Goal: Transaction & Acquisition: Purchase product/service

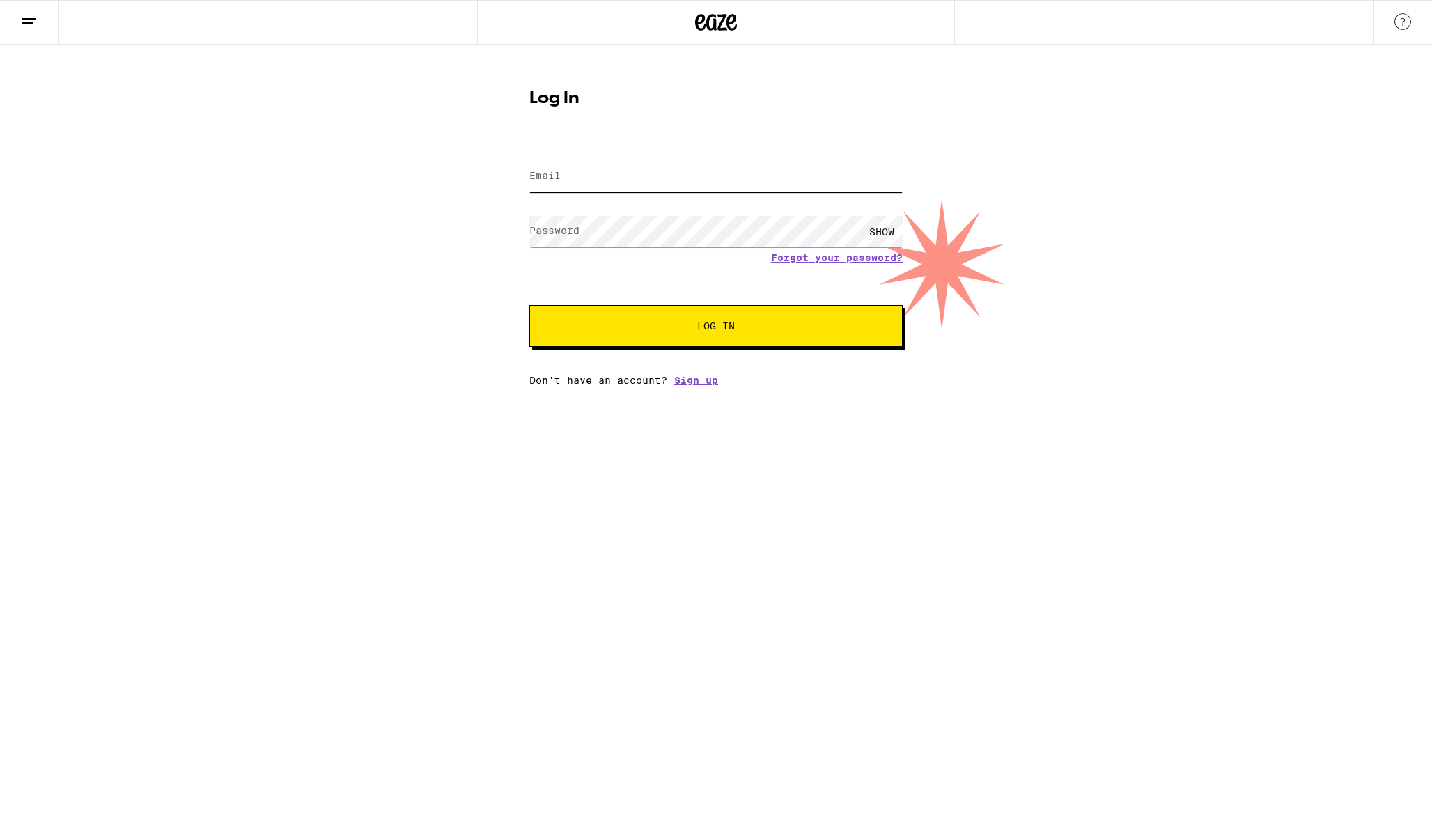
type input "[PERSON_NAME][EMAIL_ADDRESS][PERSON_NAME][DOMAIN_NAME]"
click at [716, 328] on button "Log In" at bounding box center [716, 326] width 373 height 42
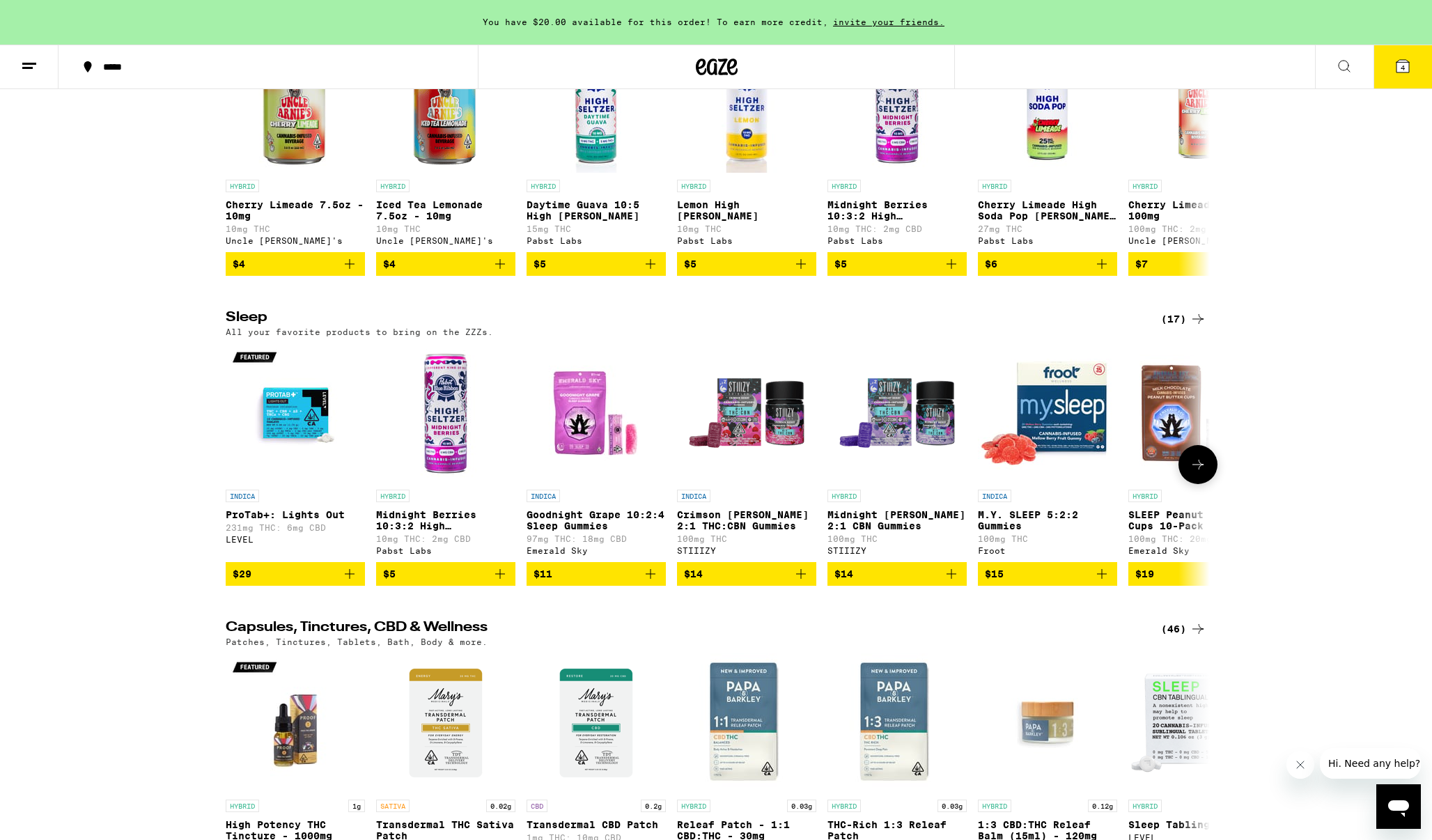
scroll to position [5238, 0]
click at [1206, 473] on icon at bounding box center [1198, 465] width 17 height 17
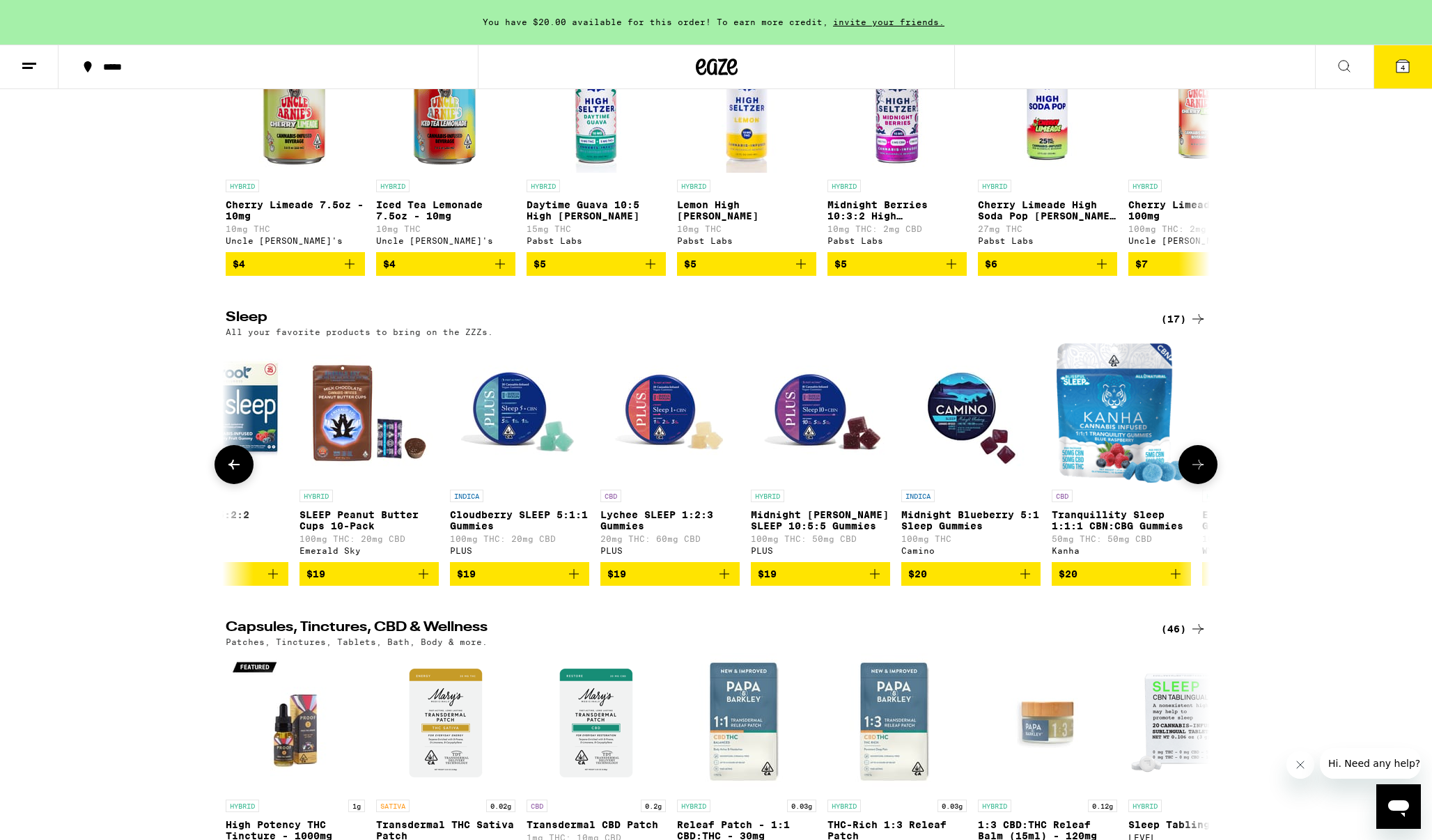
click at [1206, 473] on icon at bounding box center [1198, 465] width 17 height 17
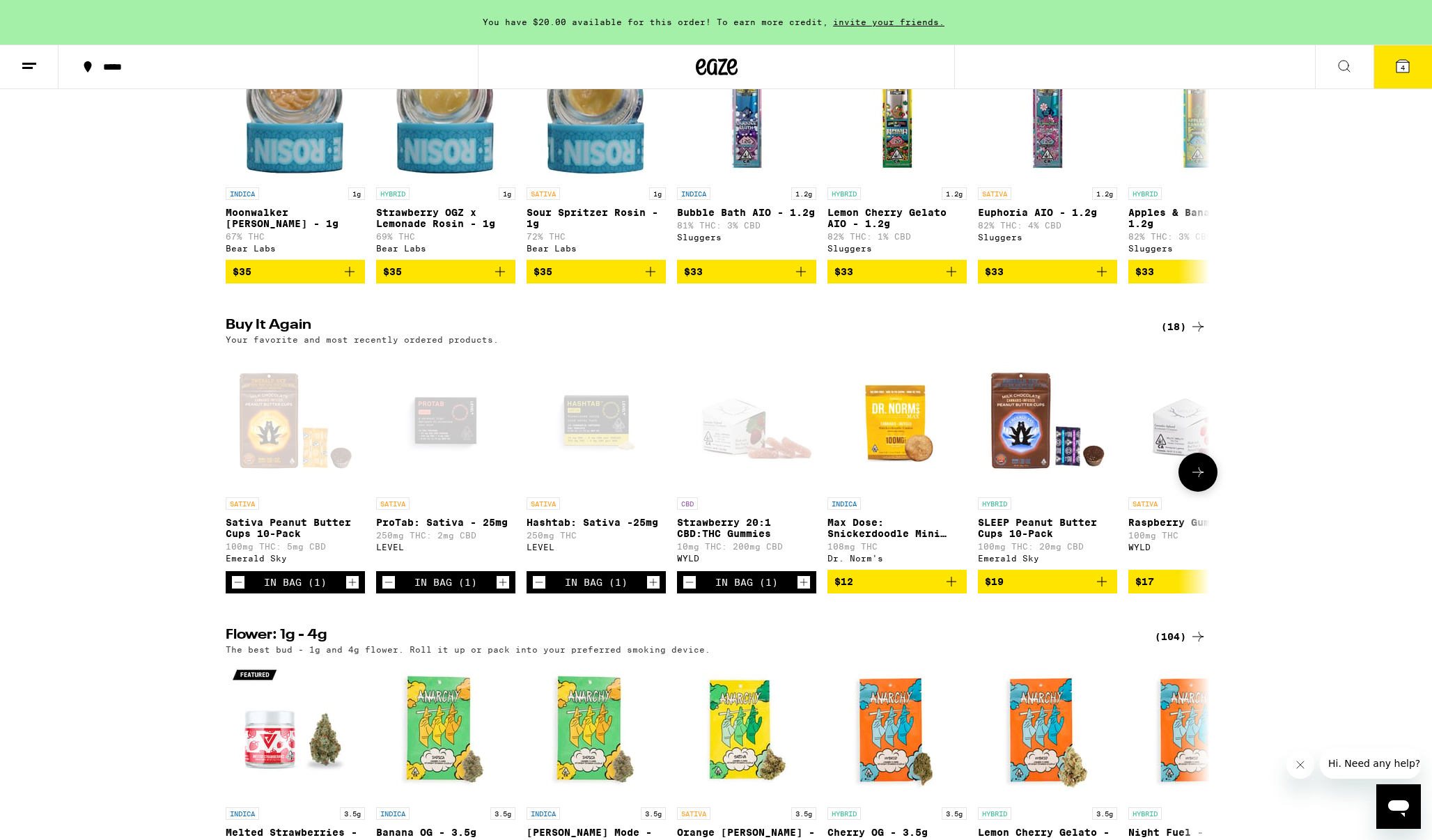
scroll to position [1189, 0]
click at [1202, 480] on icon at bounding box center [1198, 473] width 17 height 17
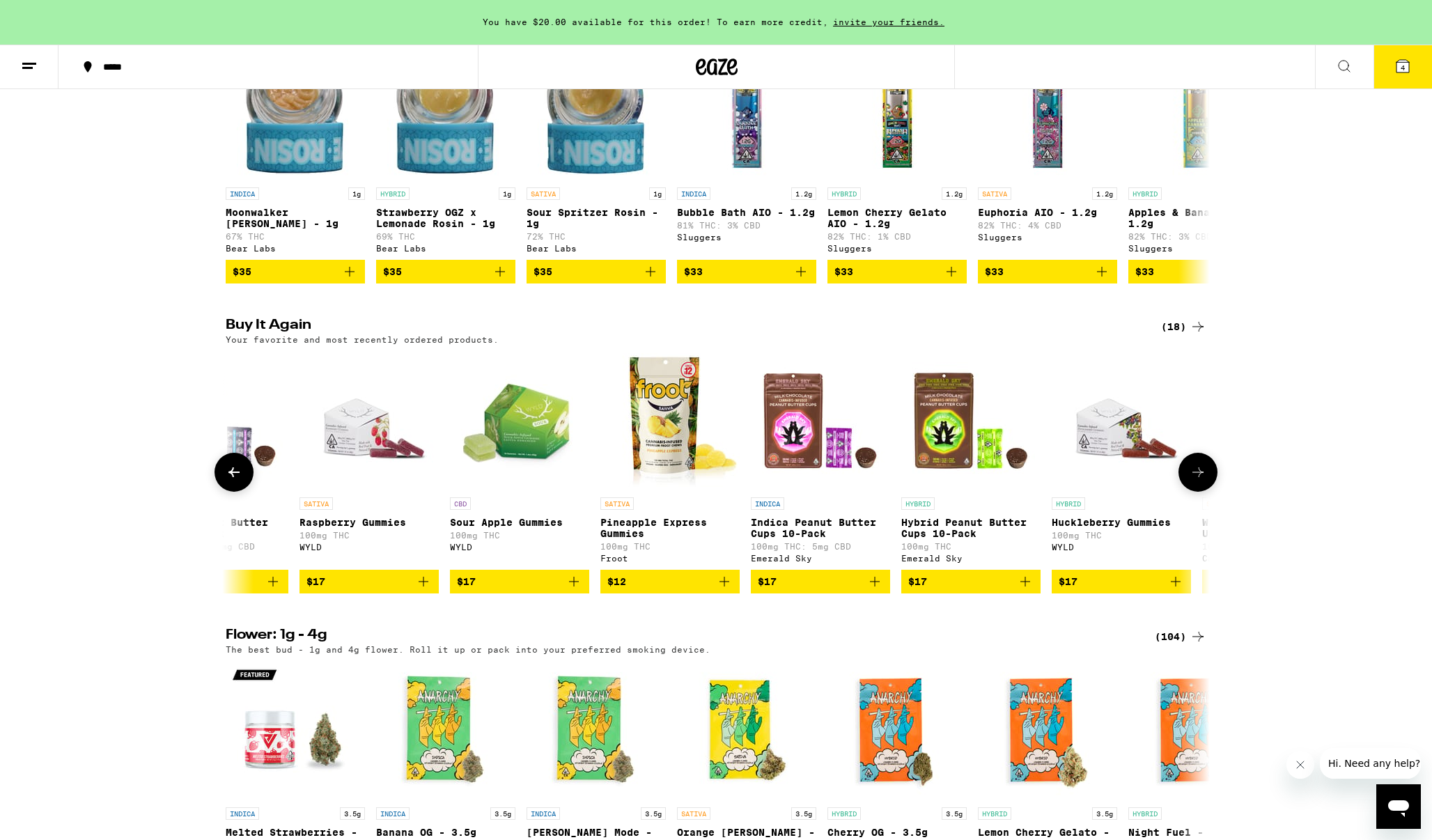
click at [1202, 480] on icon at bounding box center [1198, 473] width 17 height 17
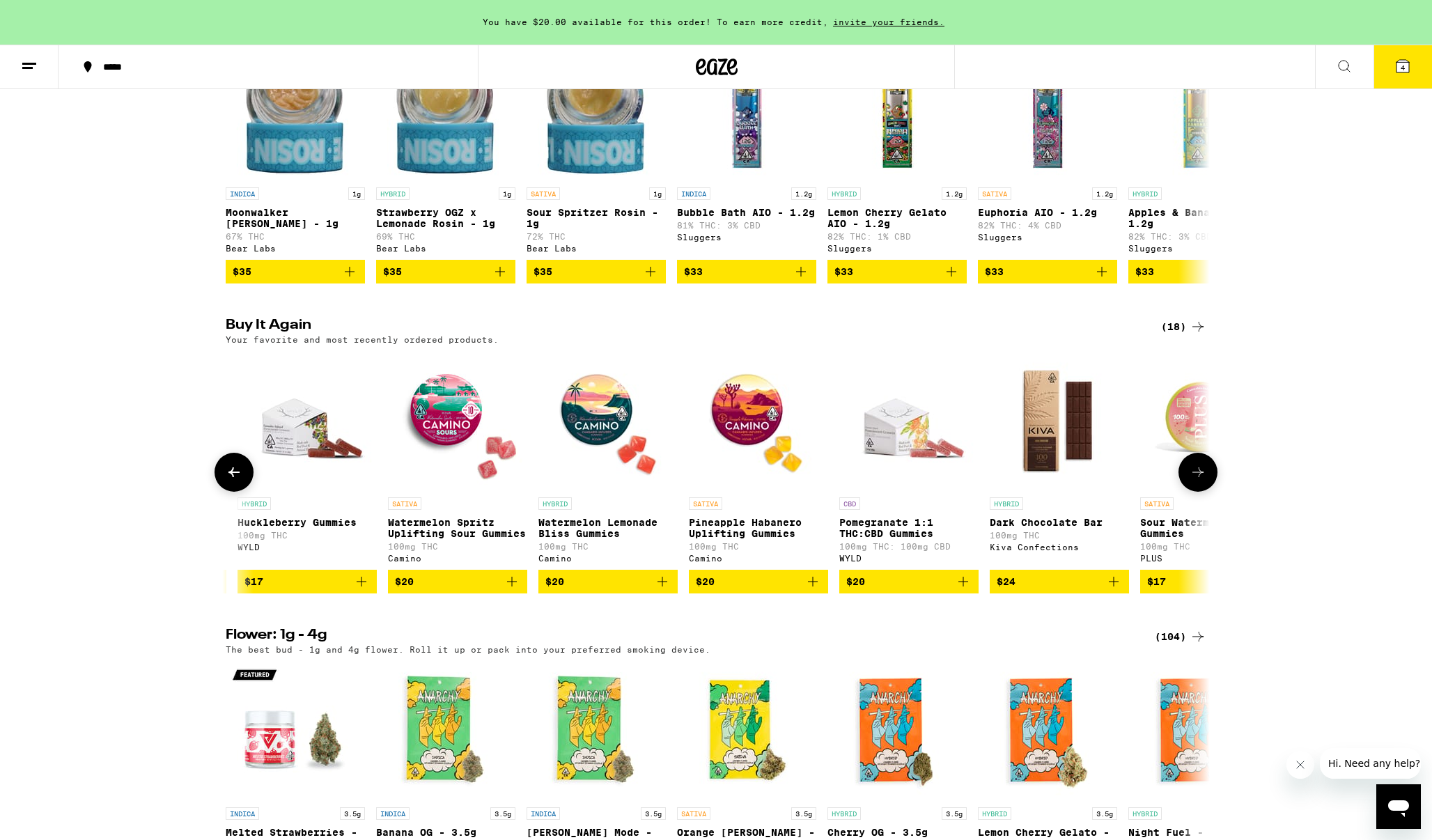
scroll to position [0, 1657]
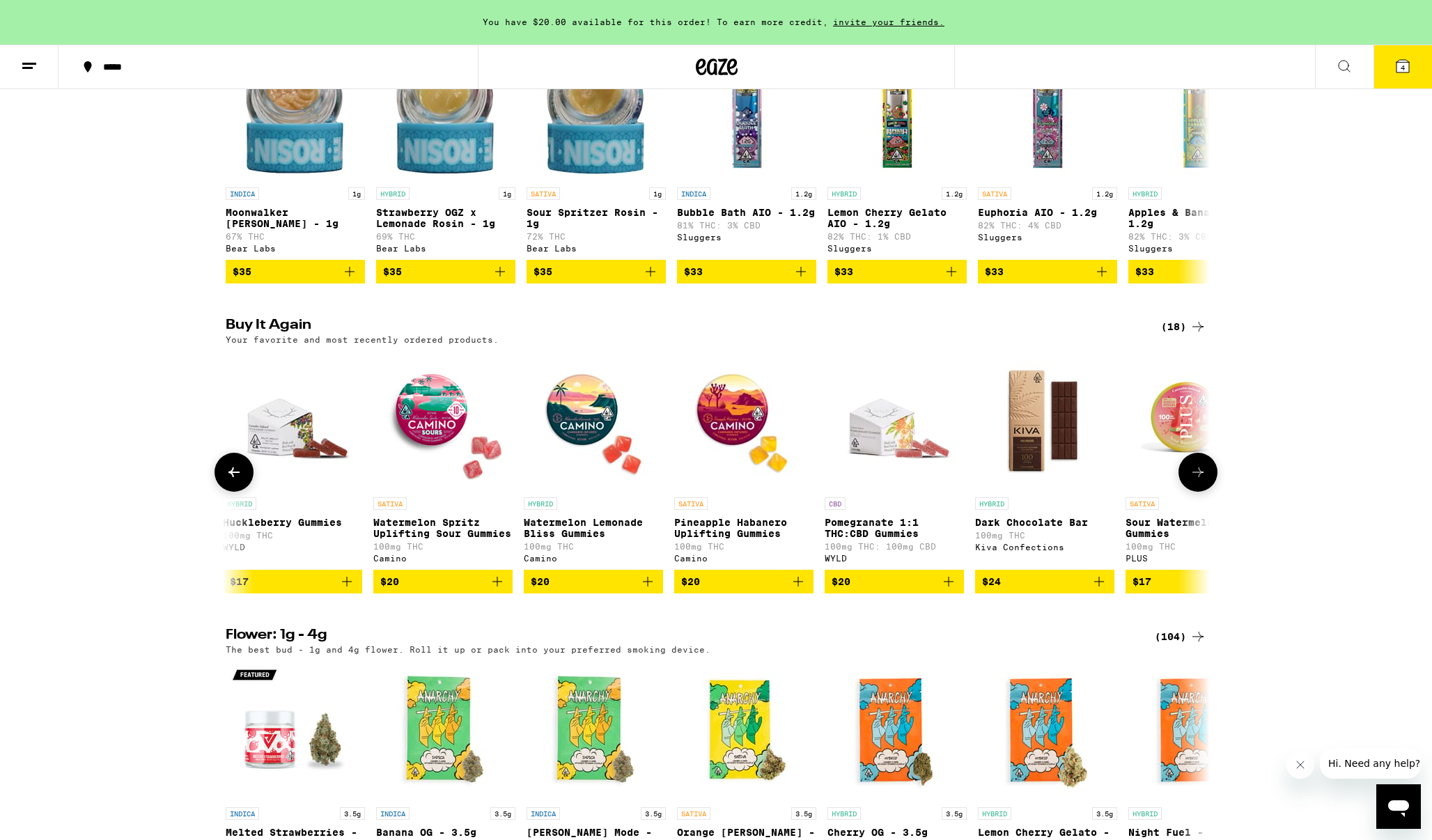
click at [1202, 480] on icon at bounding box center [1198, 473] width 17 height 17
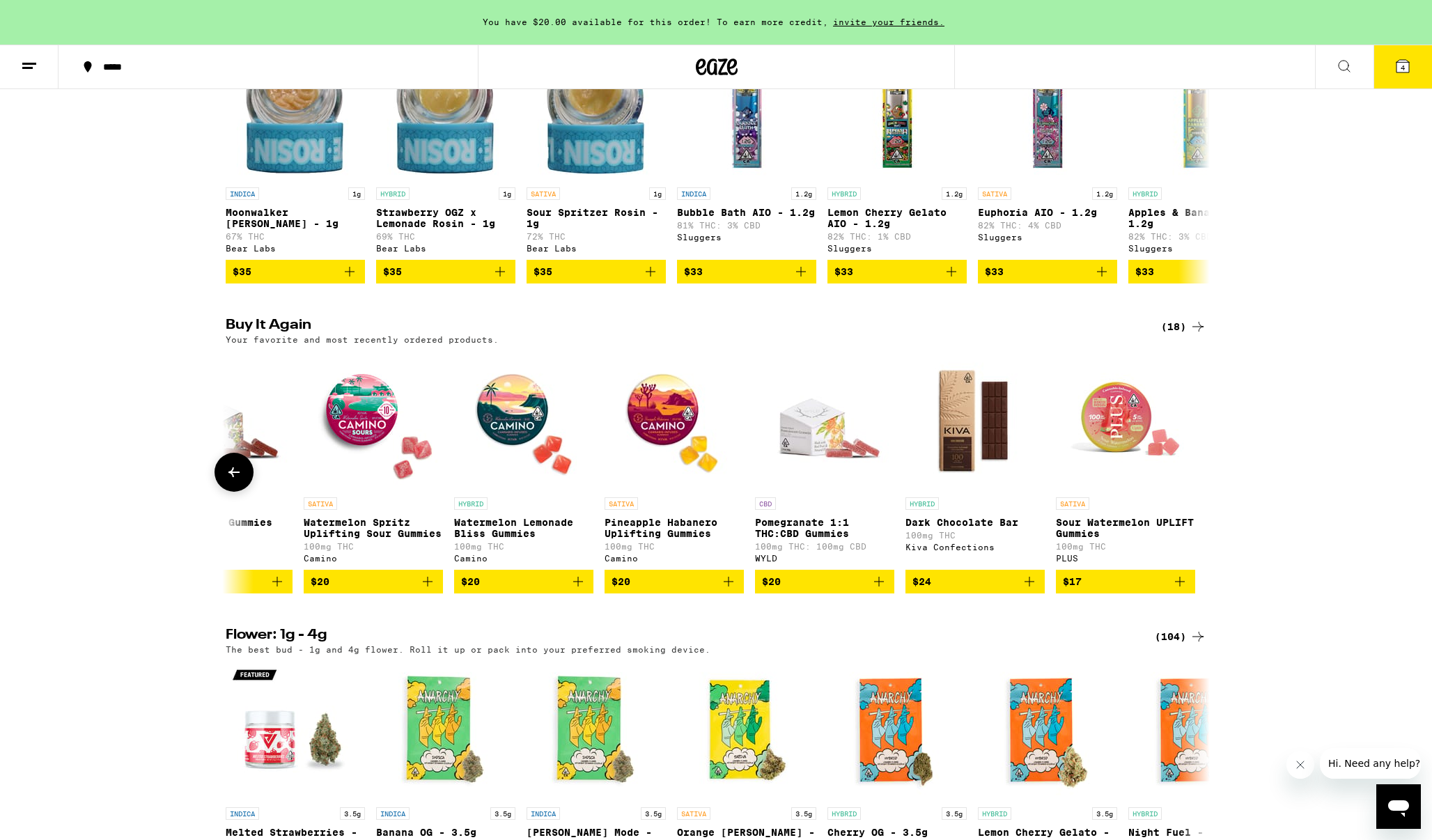
click at [233, 480] on icon at bounding box center [234, 473] width 17 height 17
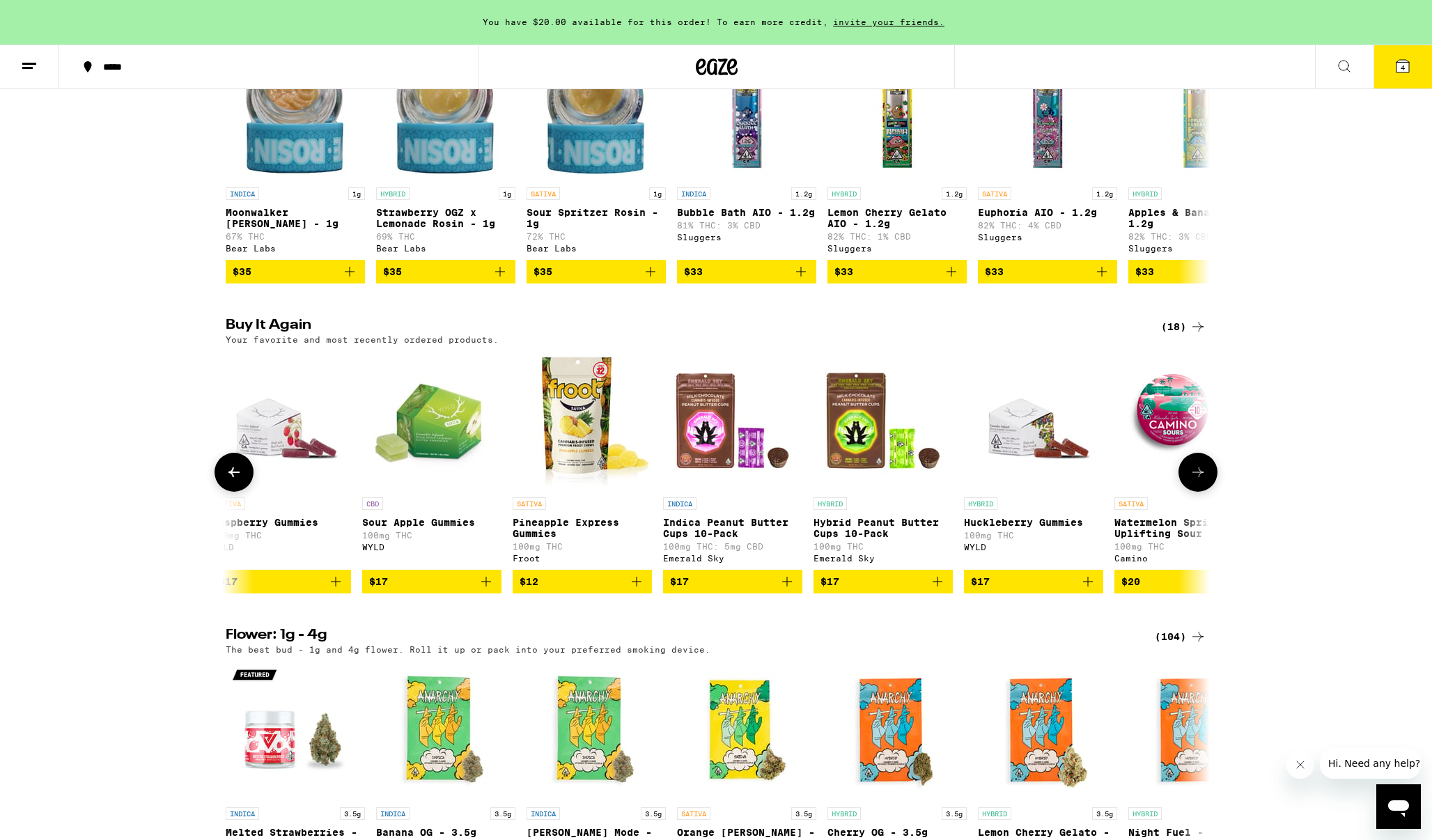
scroll to position [0, 898]
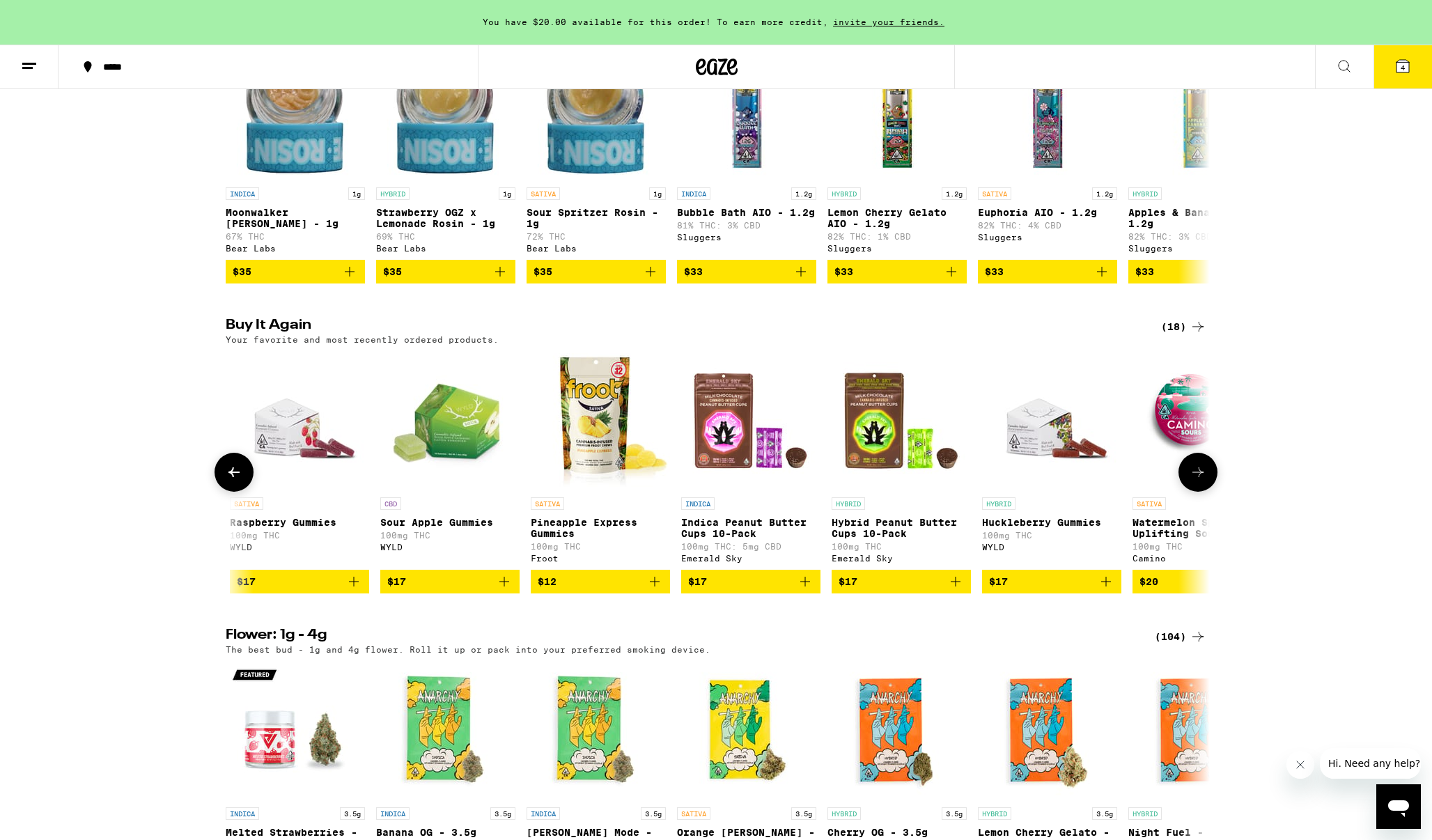
click at [414, 527] on p "Sour Apple Gummies" at bounding box center [449, 523] width 139 height 11
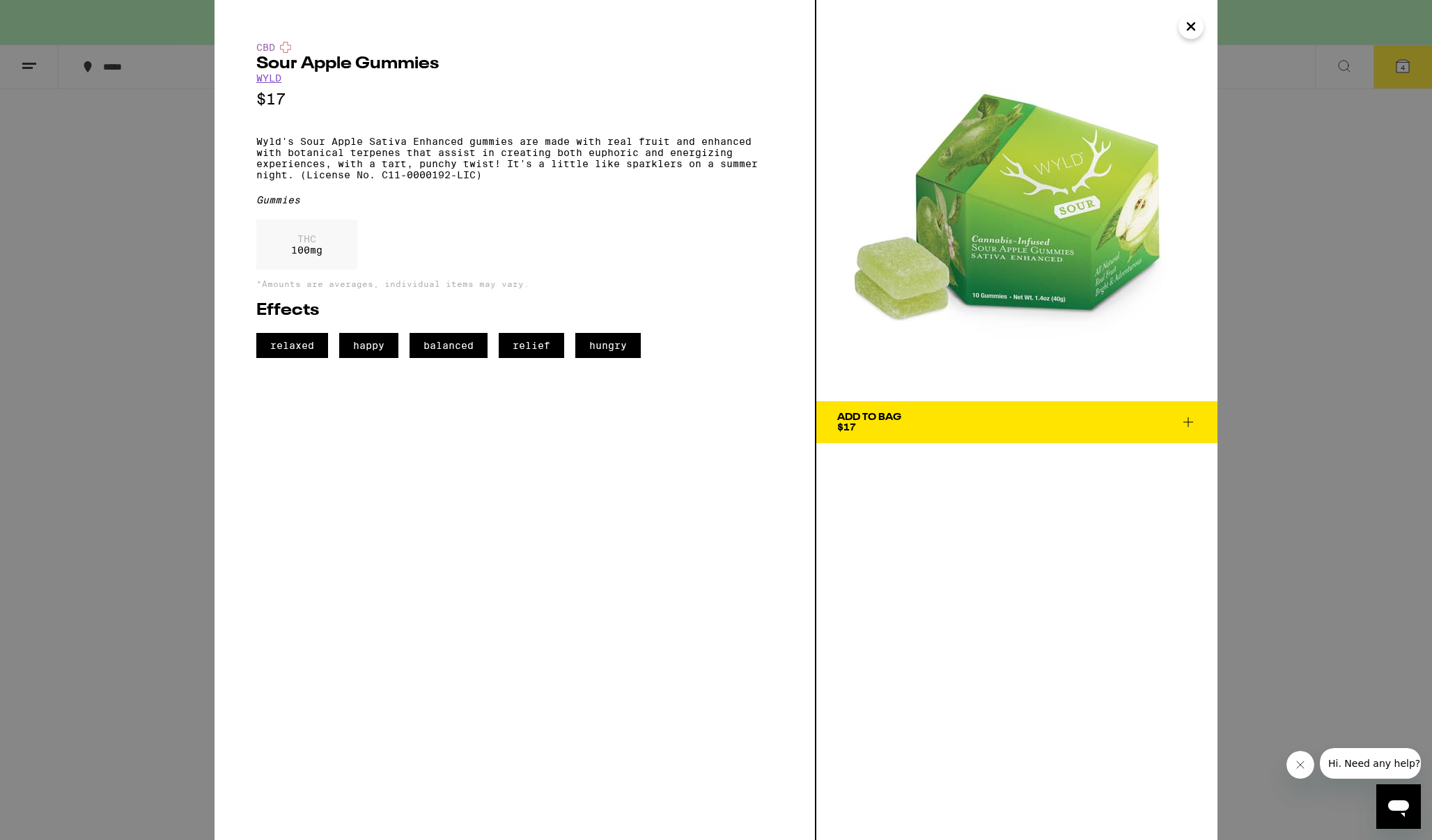
click at [895, 414] on div "Add To Bag" at bounding box center [869, 417] width 64 height 9
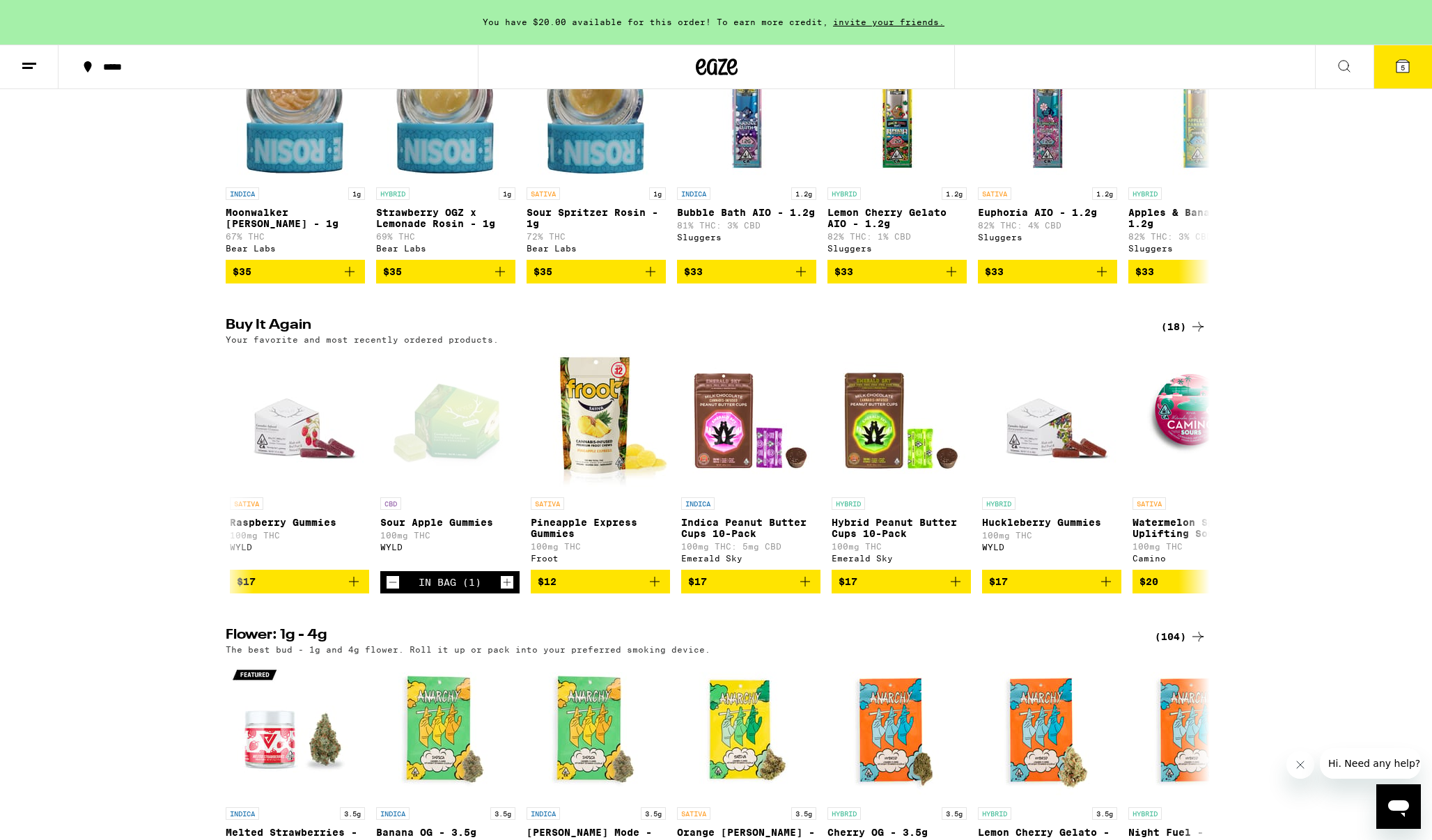
click at [122, 67] on div "*****" at bounding box center [276, 66] width 361 height 9
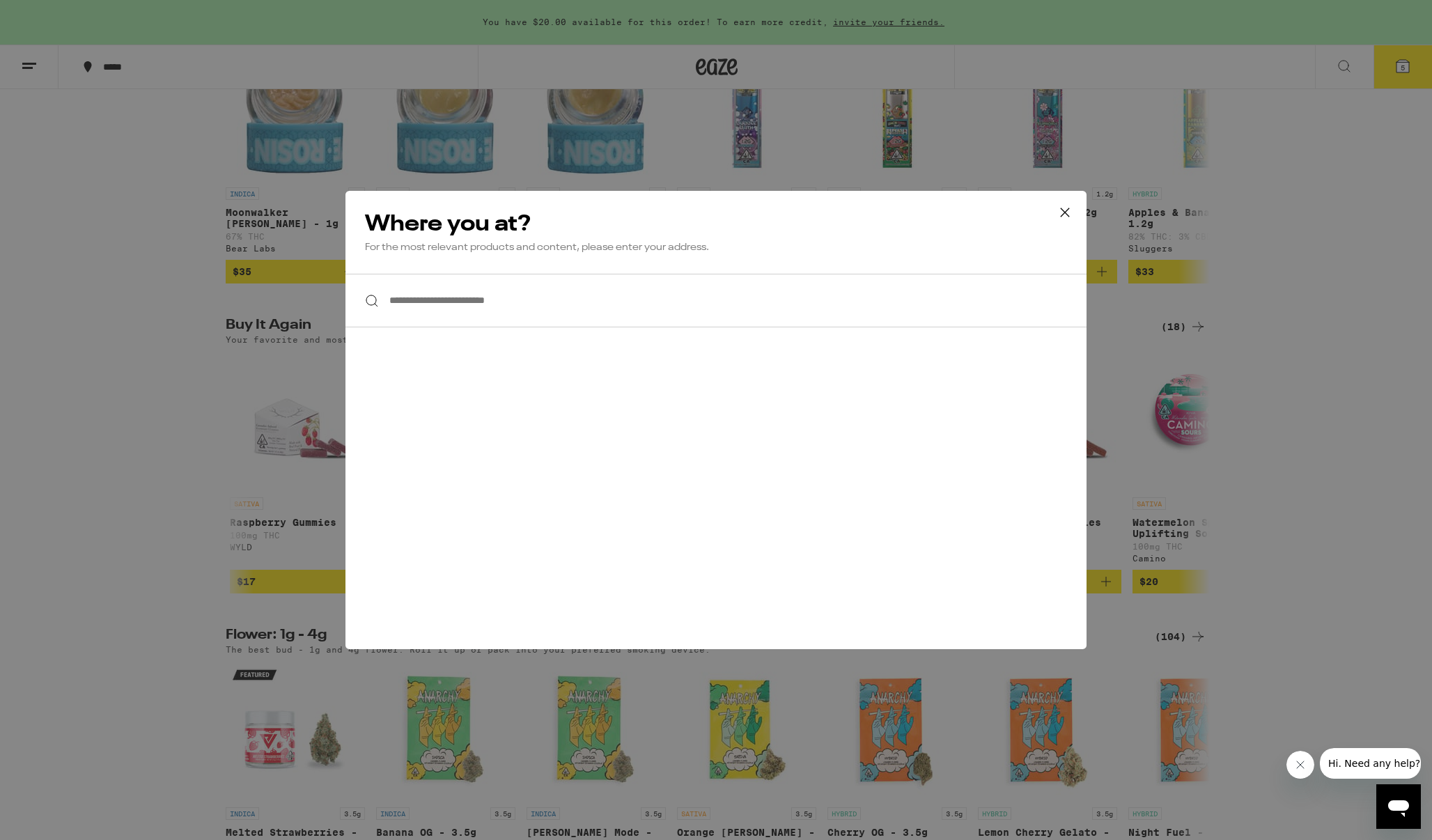
click at [510, 308] on input "**********" at bounding box center [716, 300] width 741 height 54
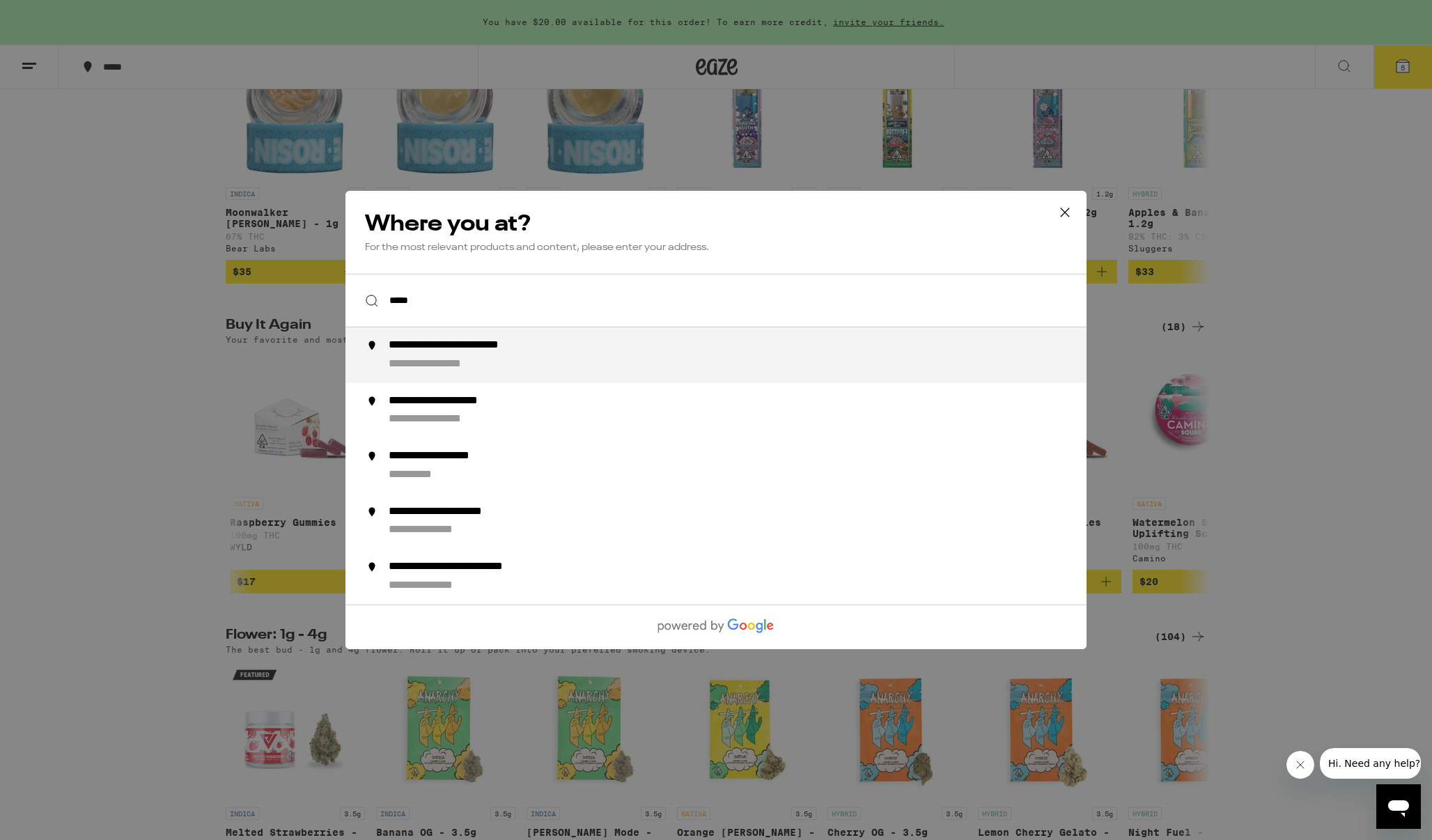
click at [557, 288] on input "*****" at bounding box center [716, 300] width 741 height 54
click at [484, 354] on div "**********" at bounding box center [743, 354] width 710 height 33
type input "**********"
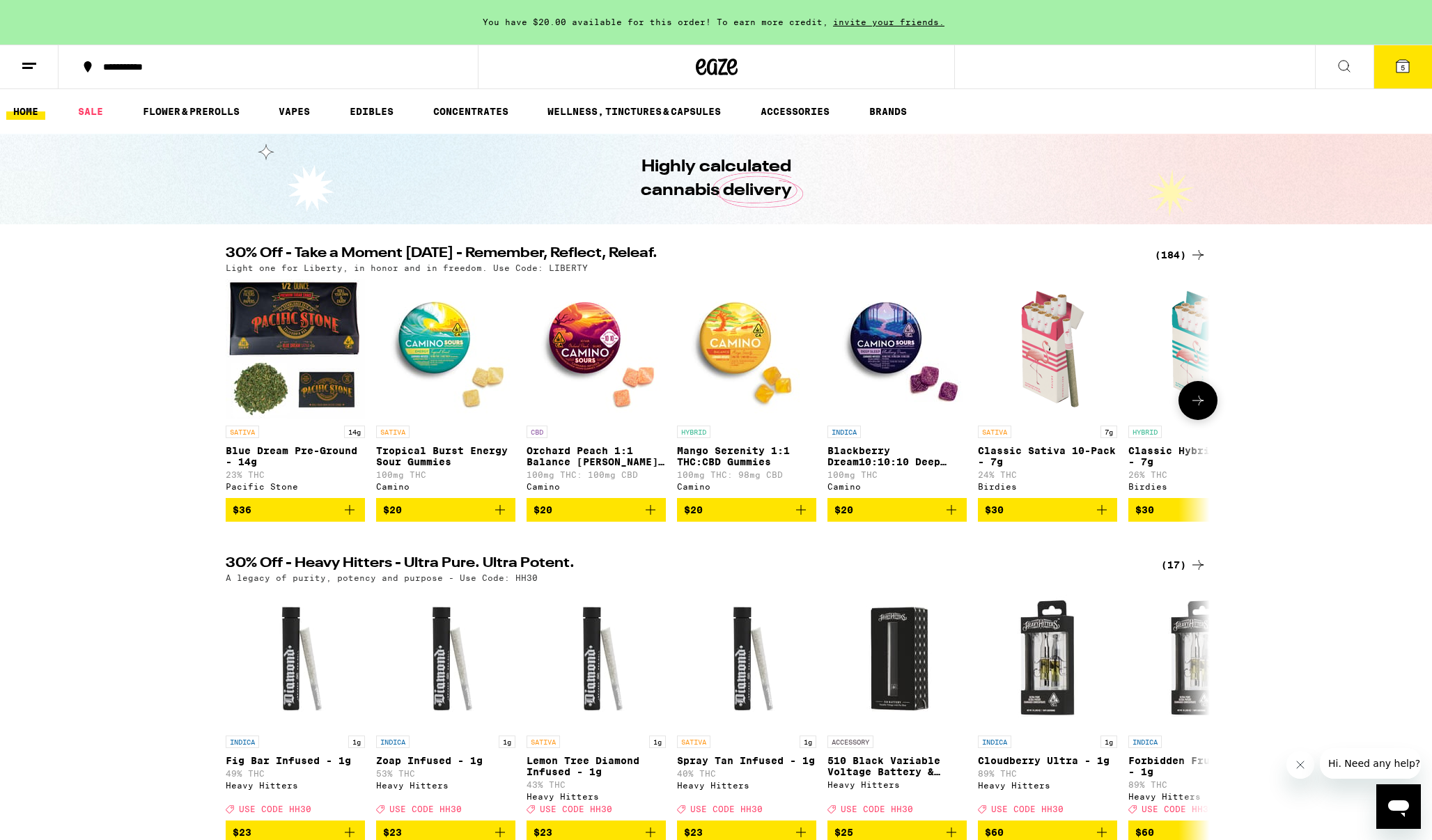
click at [1205, 406] on icon at bounding box center [1198, 401] width 17 height 17
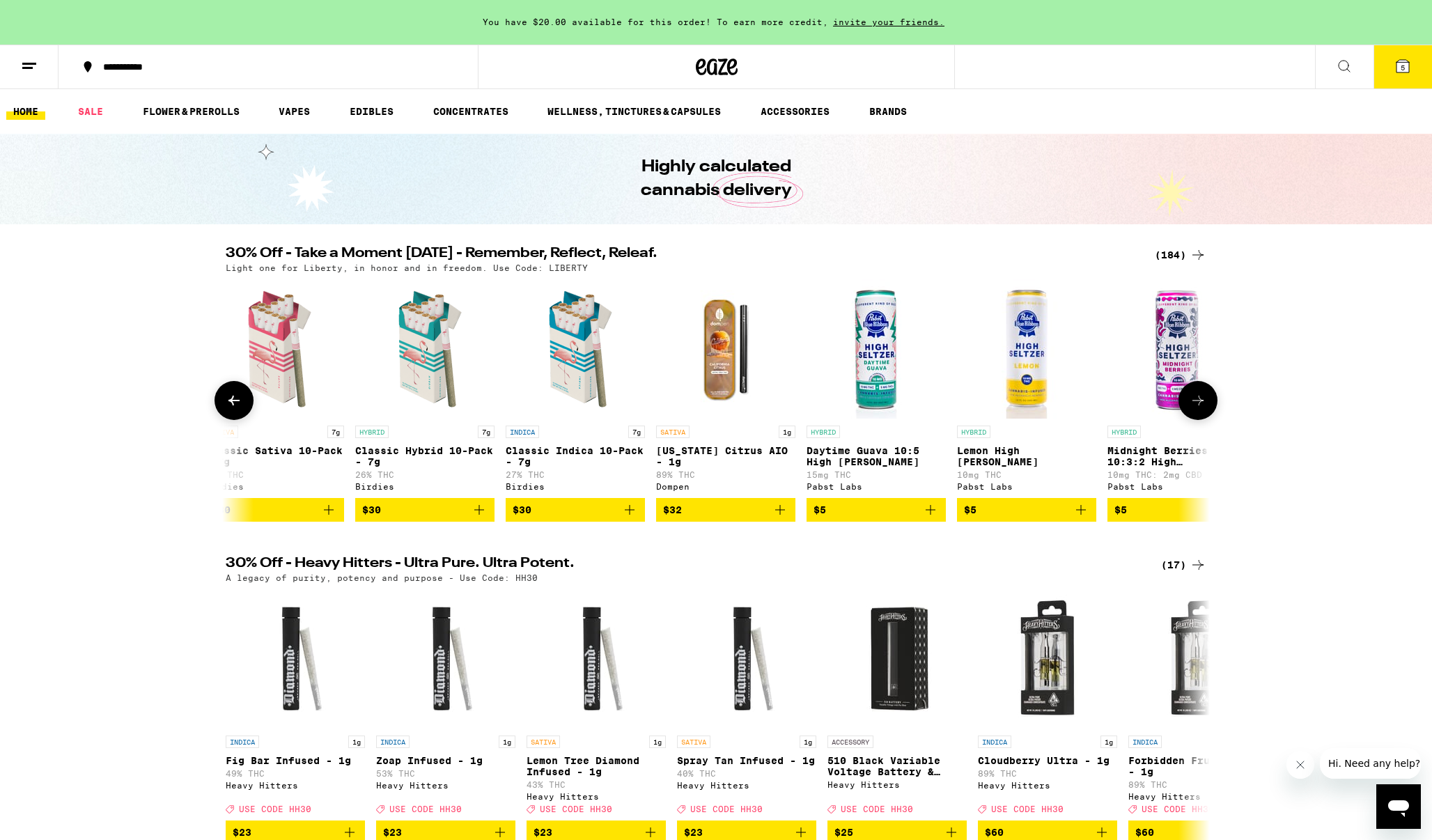
scroll to position [0, 829]
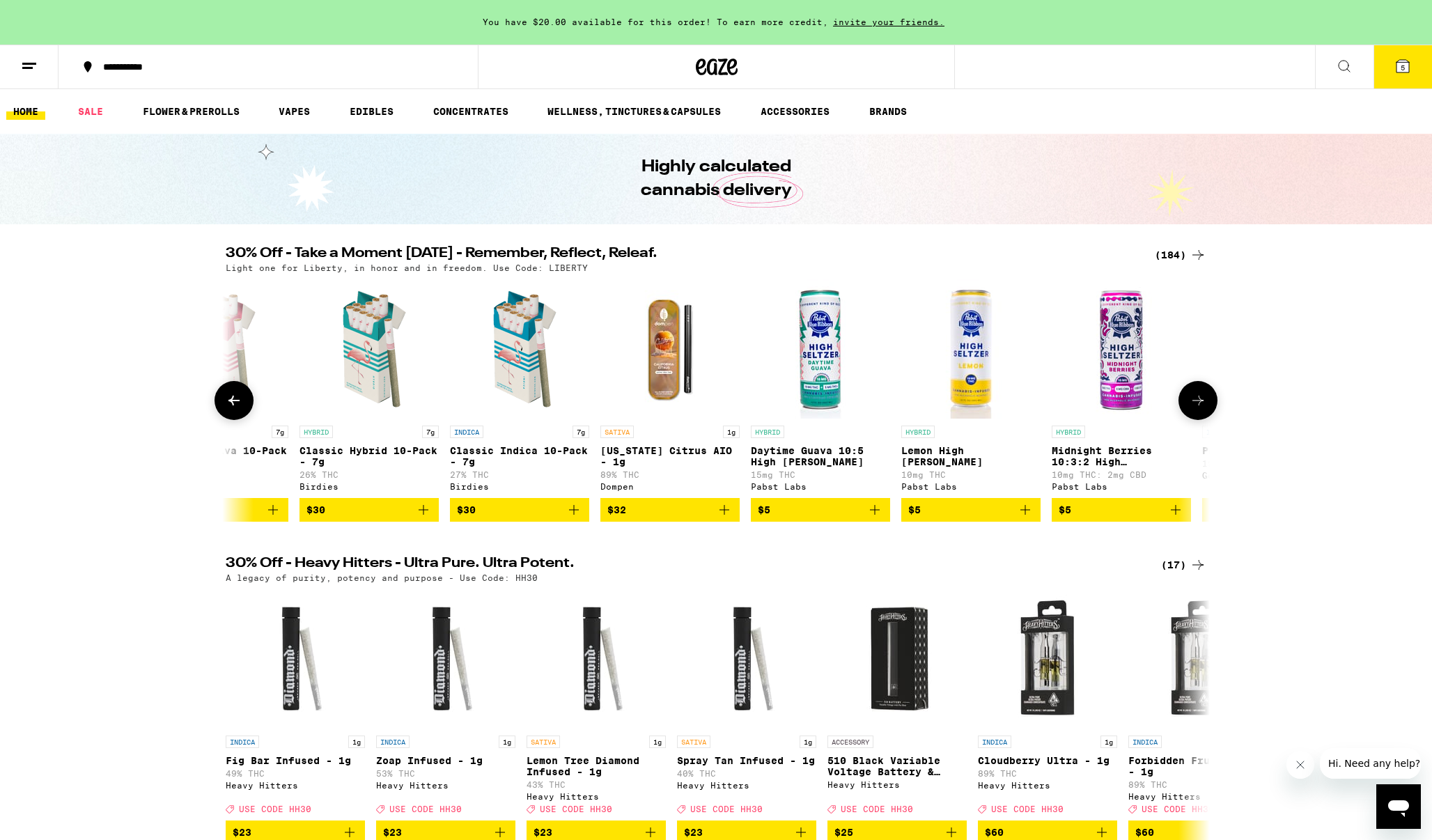
click at [1205, 406] on icon at bounding box center [1198, 401] width 17 height 17
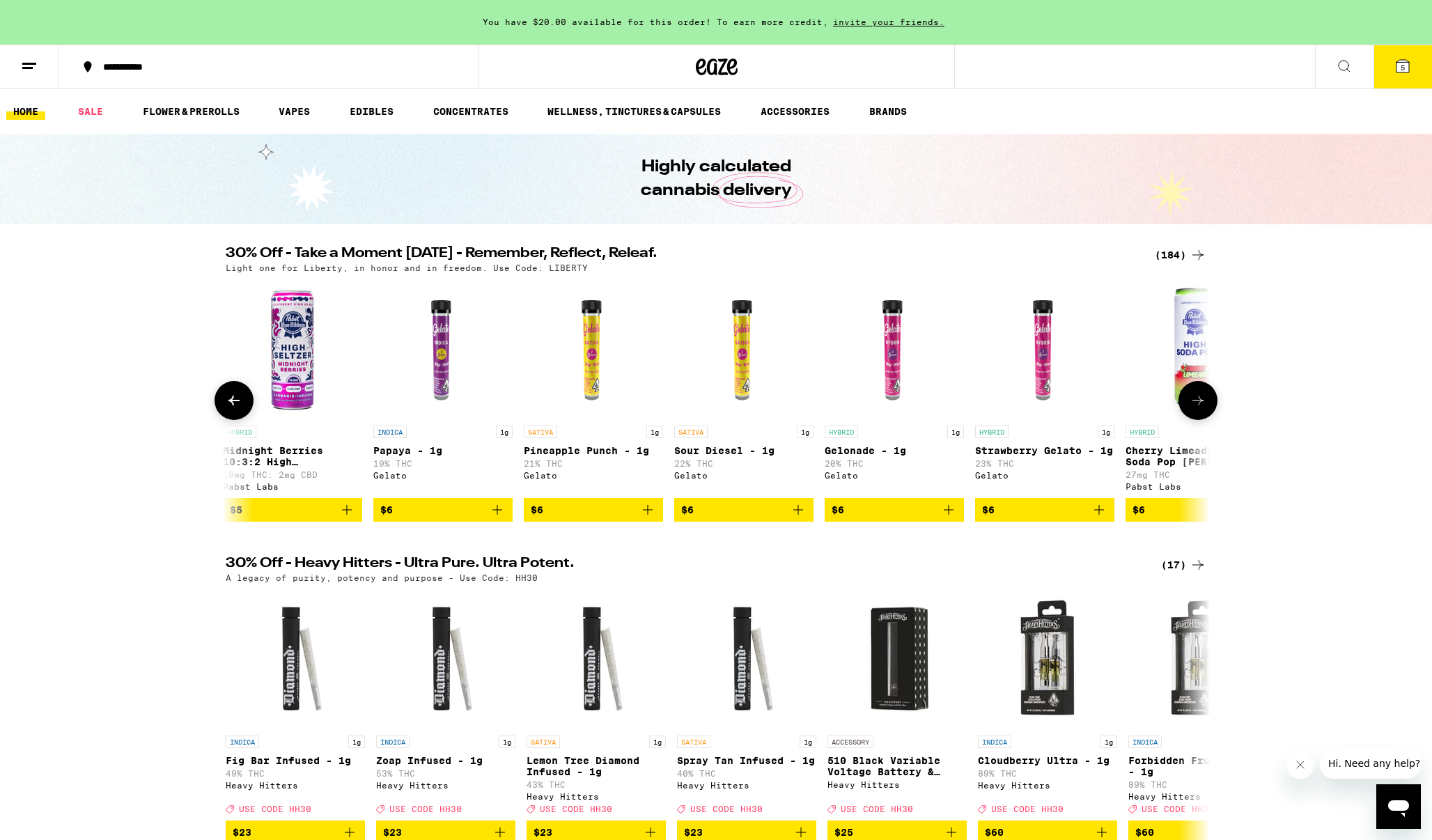
click at [1205, 406] on icon at bounding box center [1198, 401] width 17 height 17
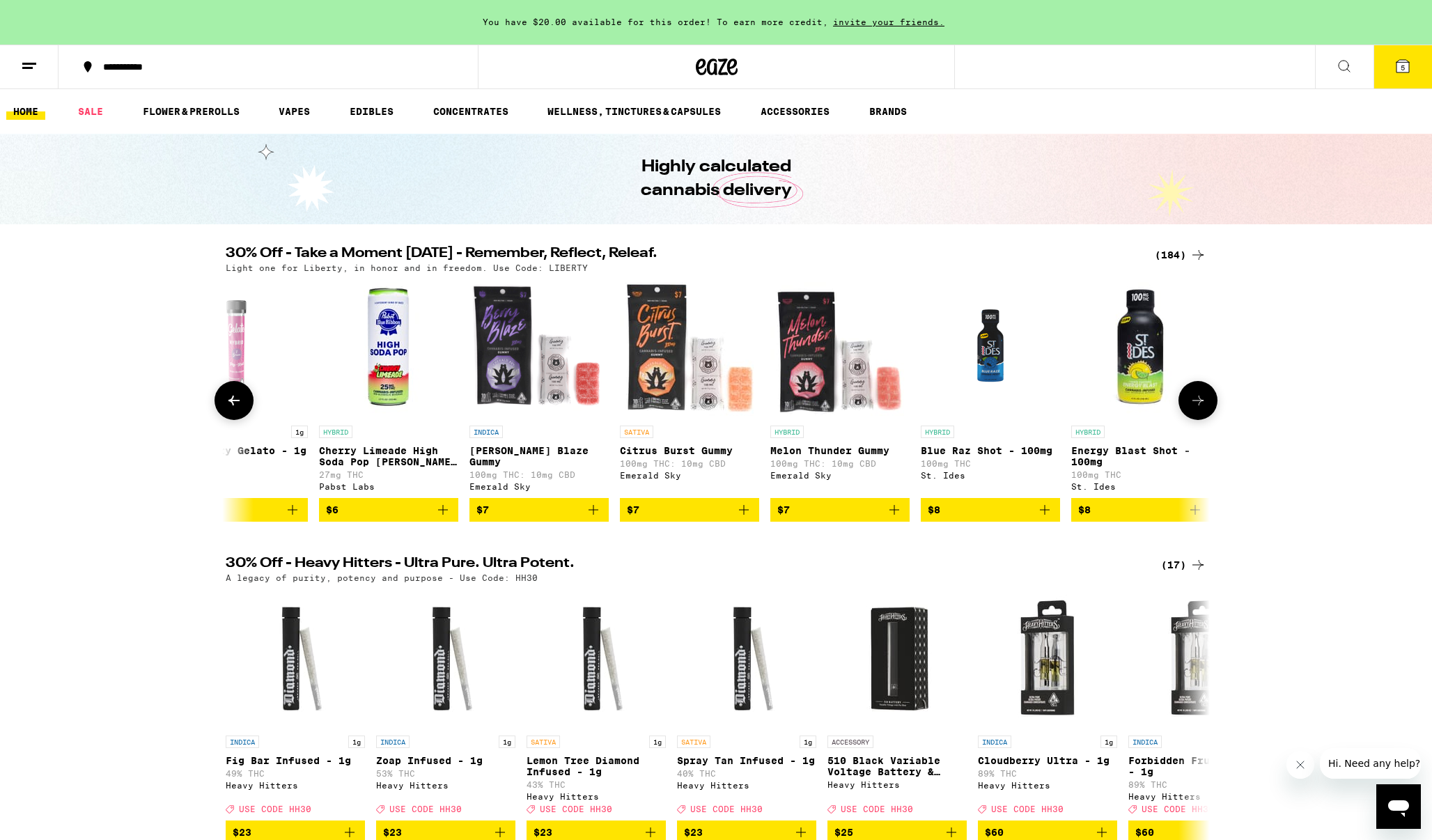
scroll to position [0, 2486]
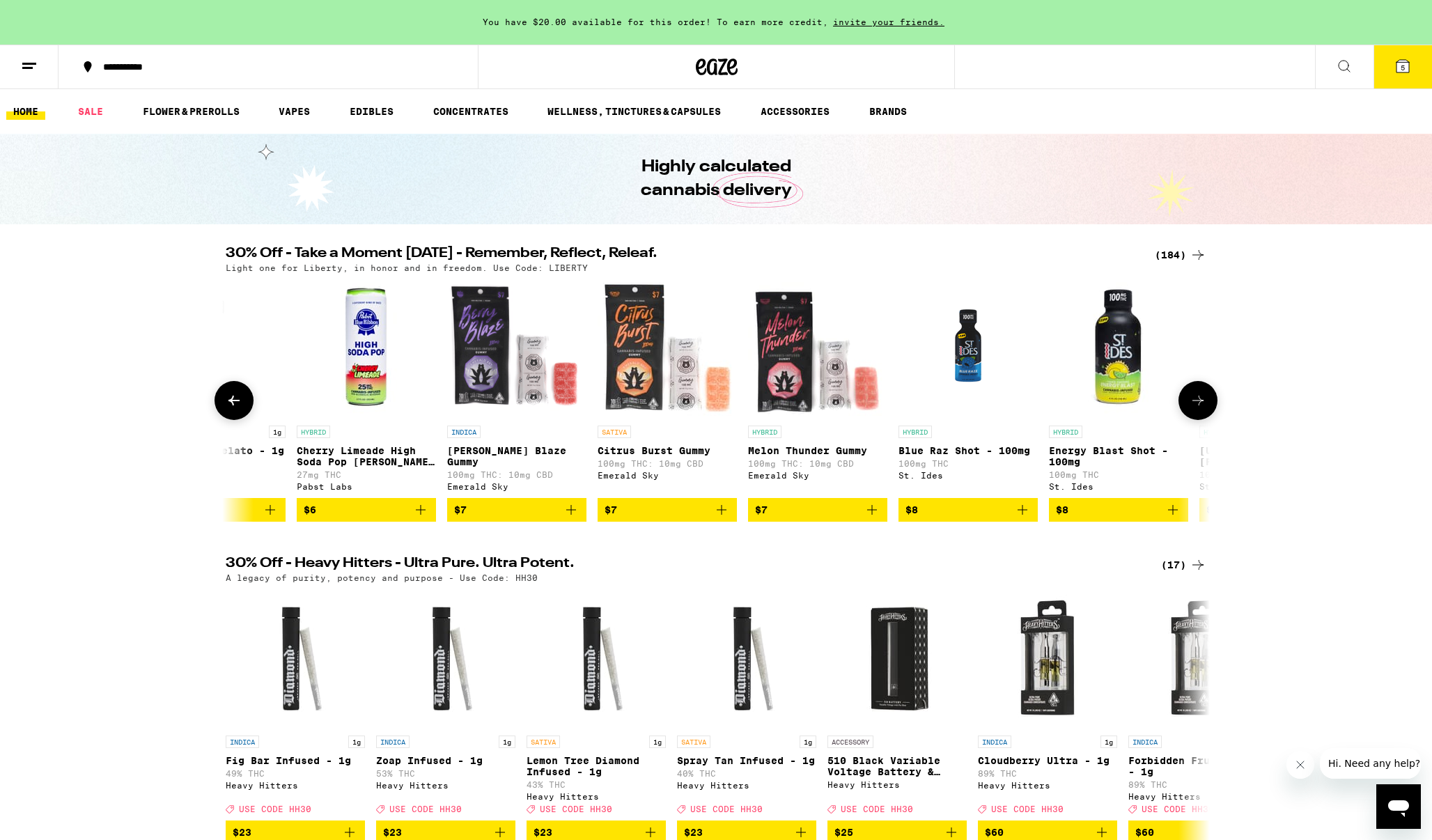
click at [1205, 406] on icon at bounding box center [1198, 401] width 17 height 17
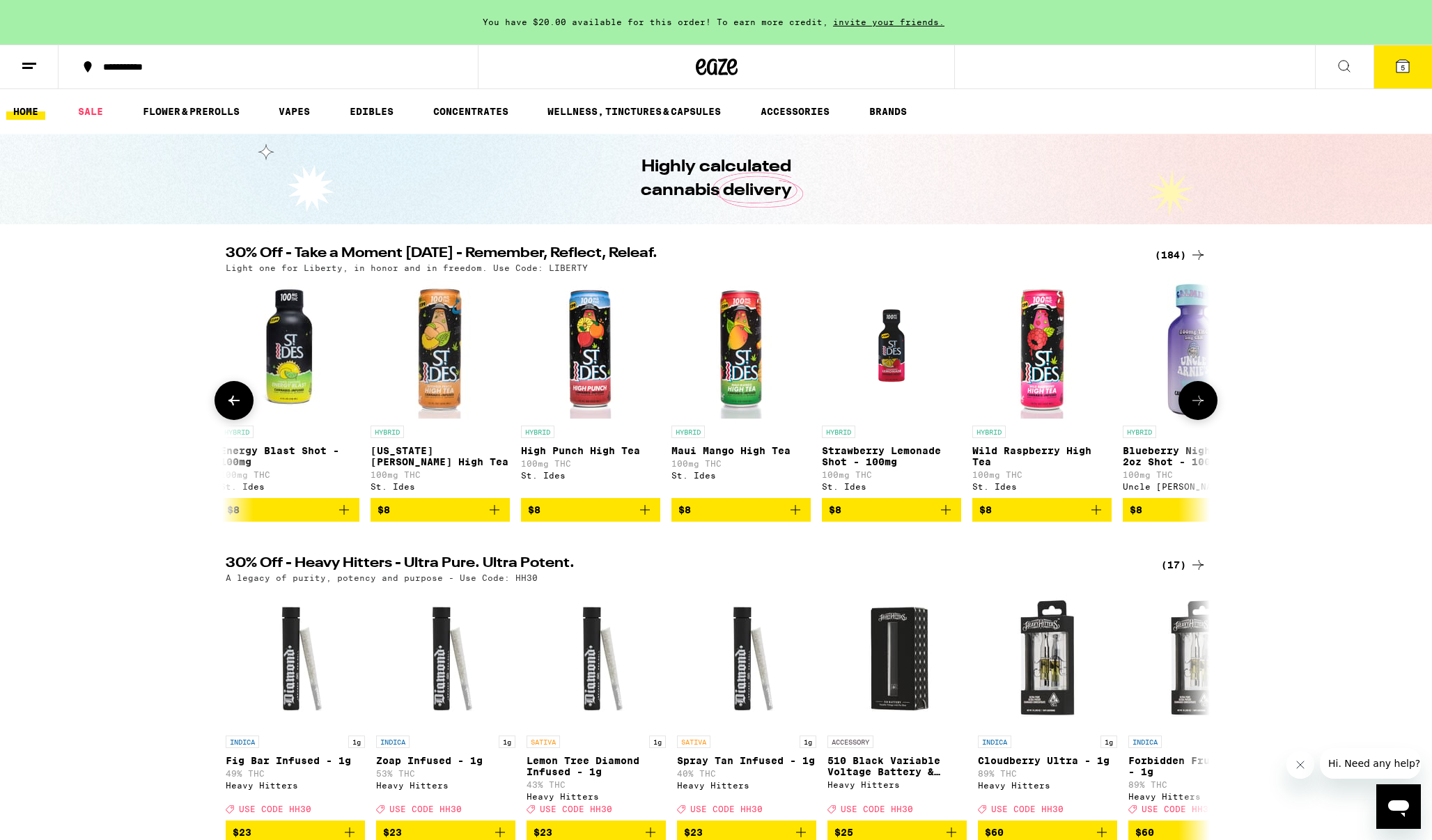
click at [1205, 406] on icon at bounding box center [1198, 401] width 17 height 17
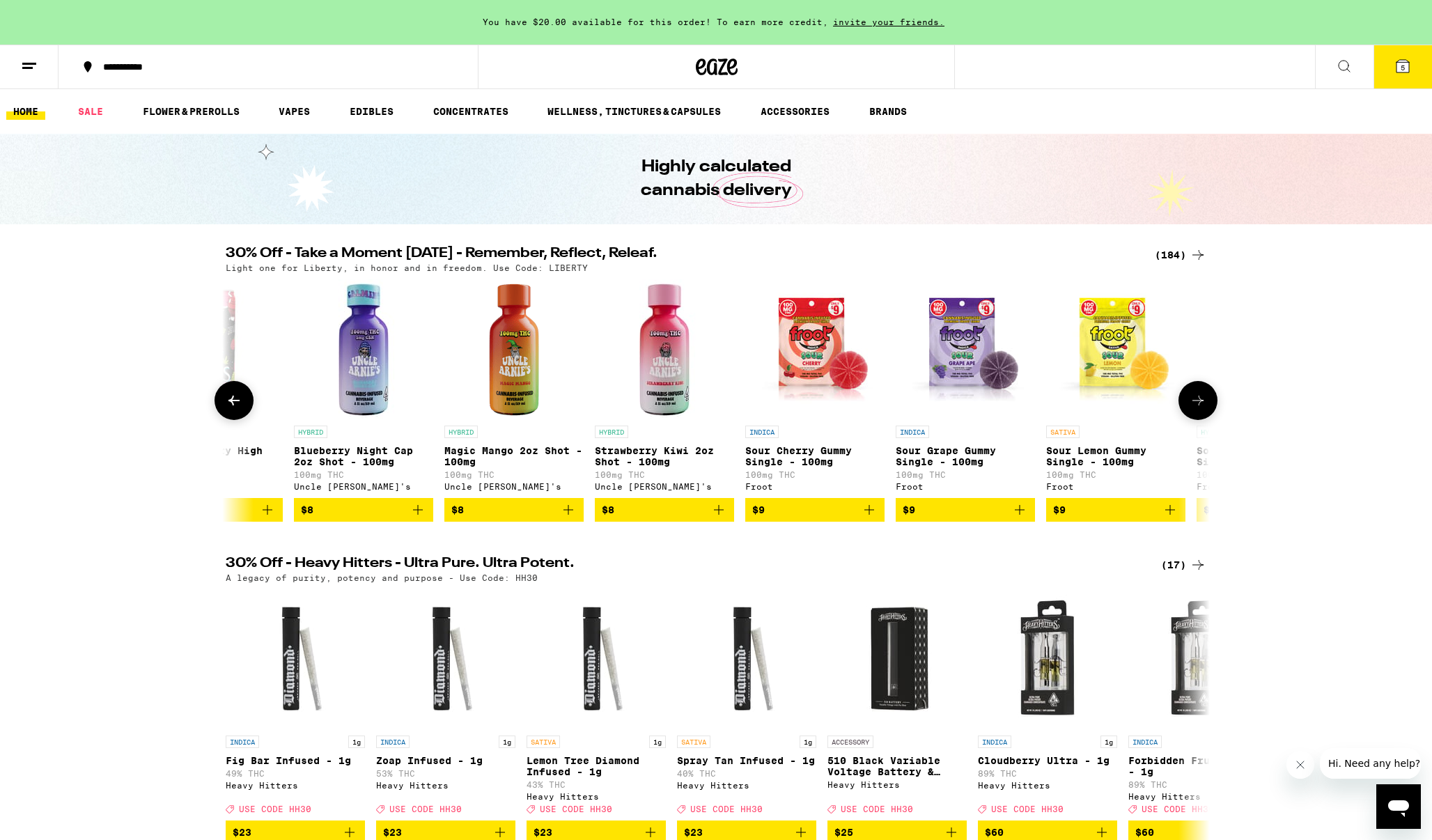
click at [1205, 406] on icon at bounding box center [1198, 401] width 17 height 17
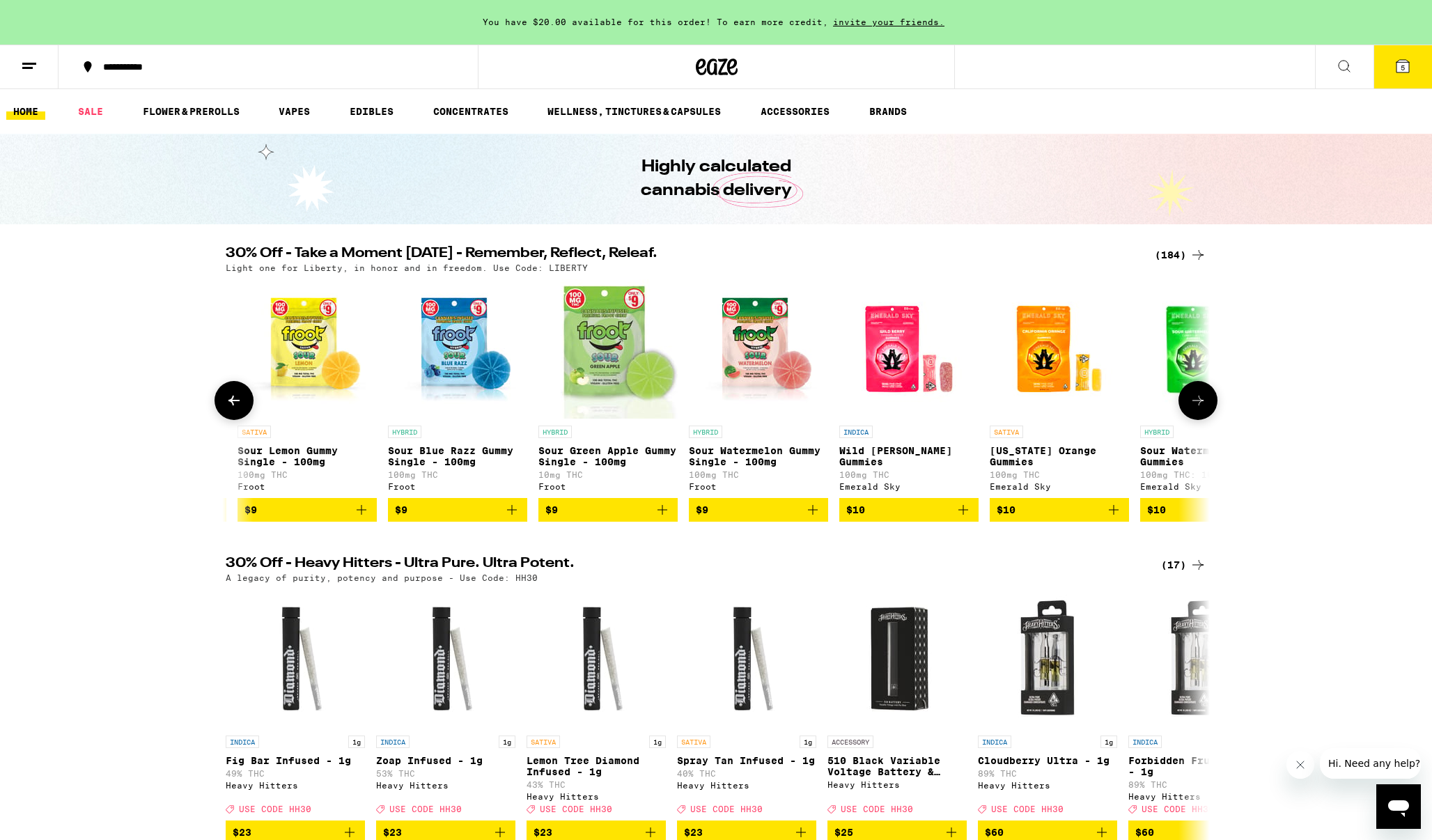
scroll to position [0, 4972]
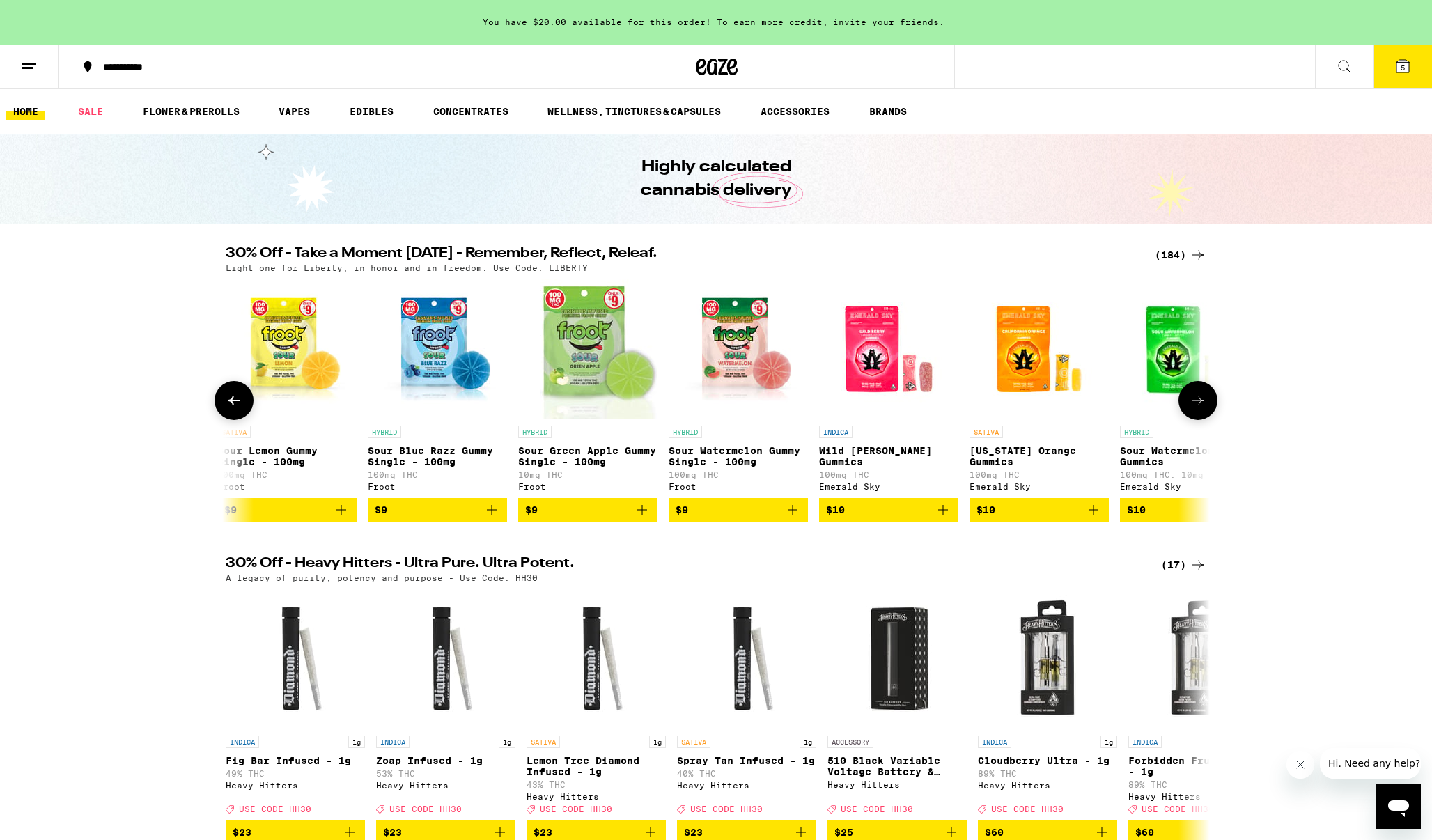
click at [1205, 406] on icon at bounding box center [1198, 401] width 17 height 17
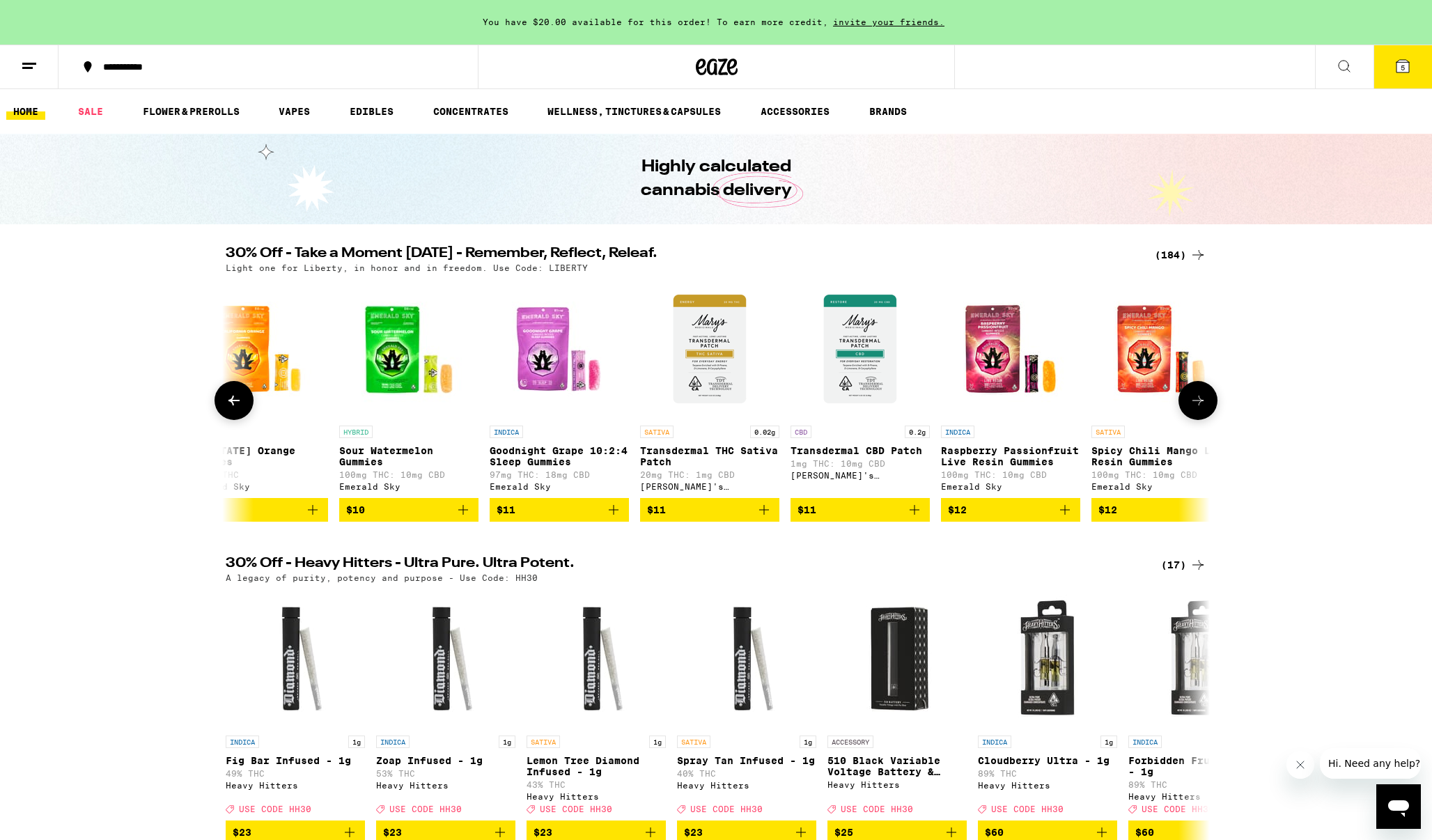
scroll to position [0, 5801]
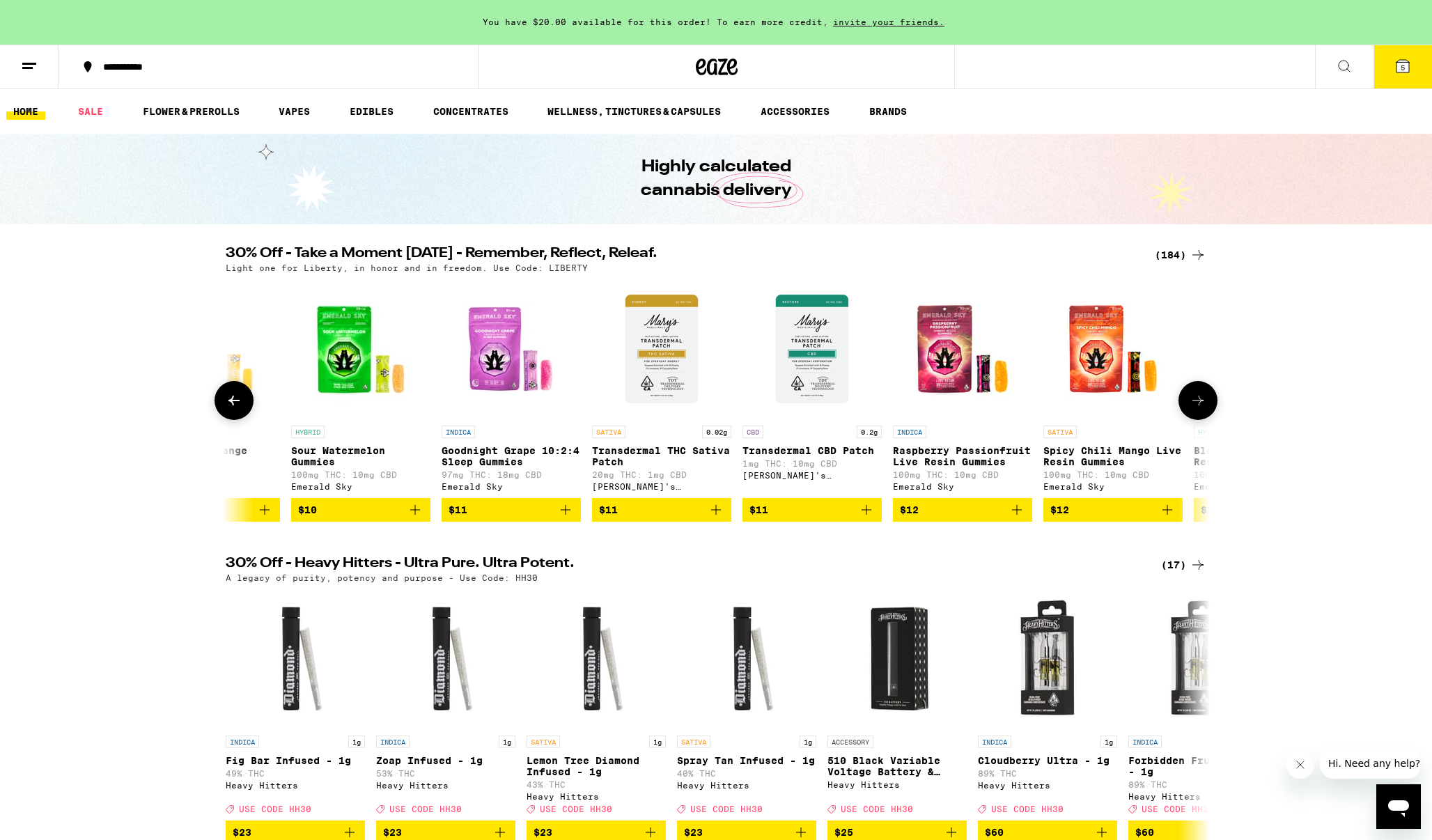
click at [1206, 406] on icon at bounding box center [1198, 401] width 17 height 17
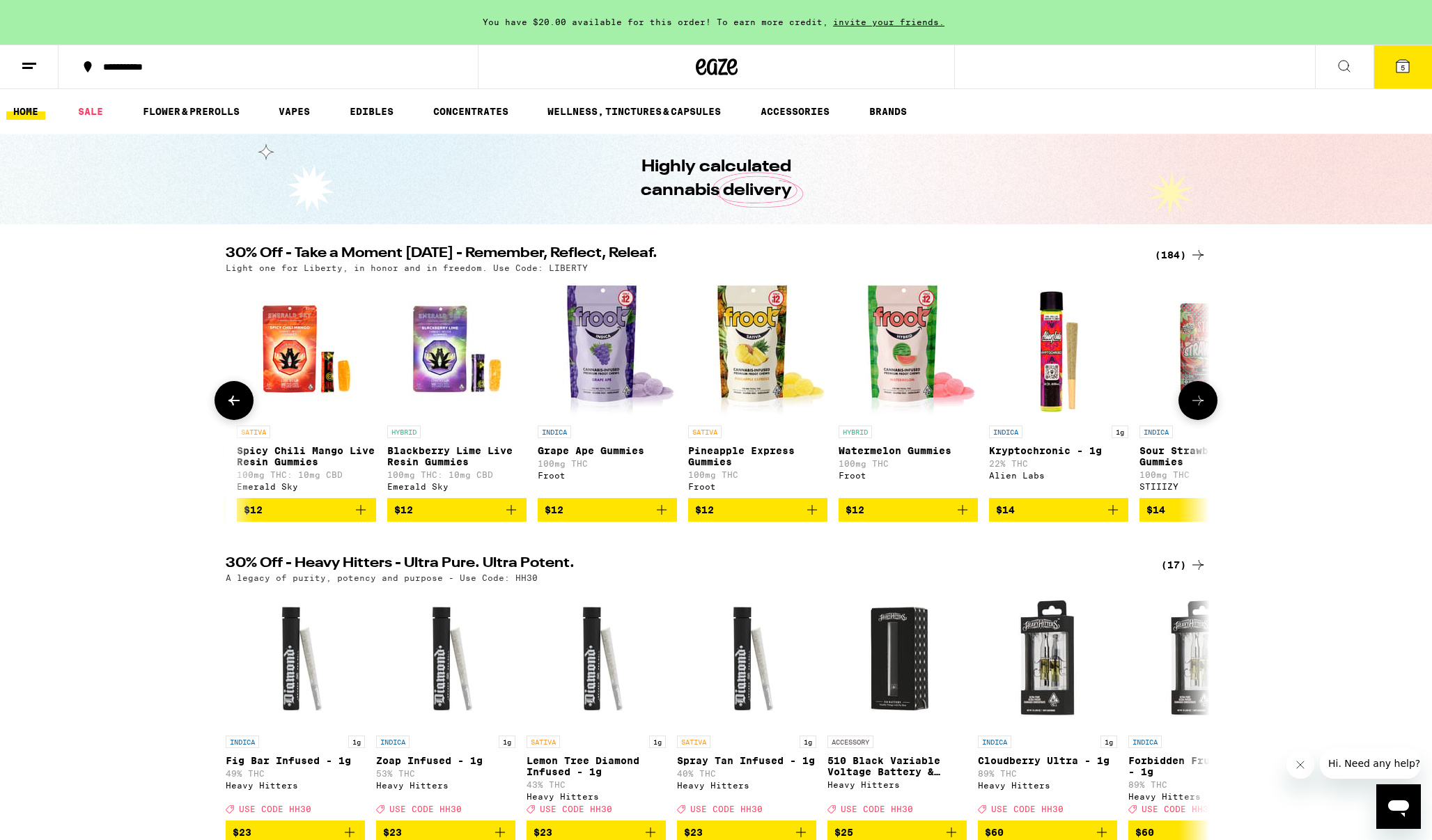
scroll to position [0, 6630]
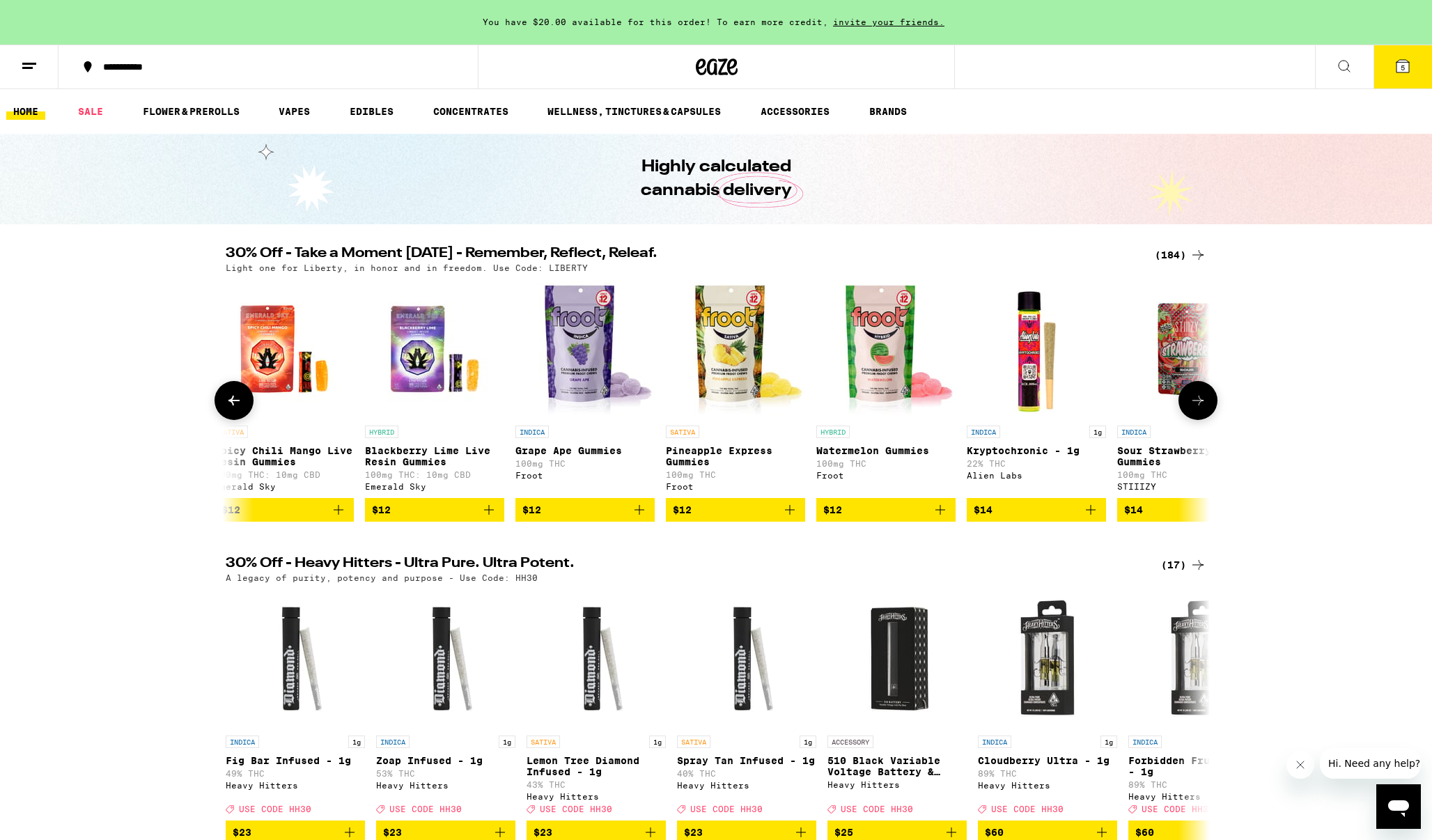
click at [1206, 406] on icon at bounding box center [1198, 401] width 17 height 17
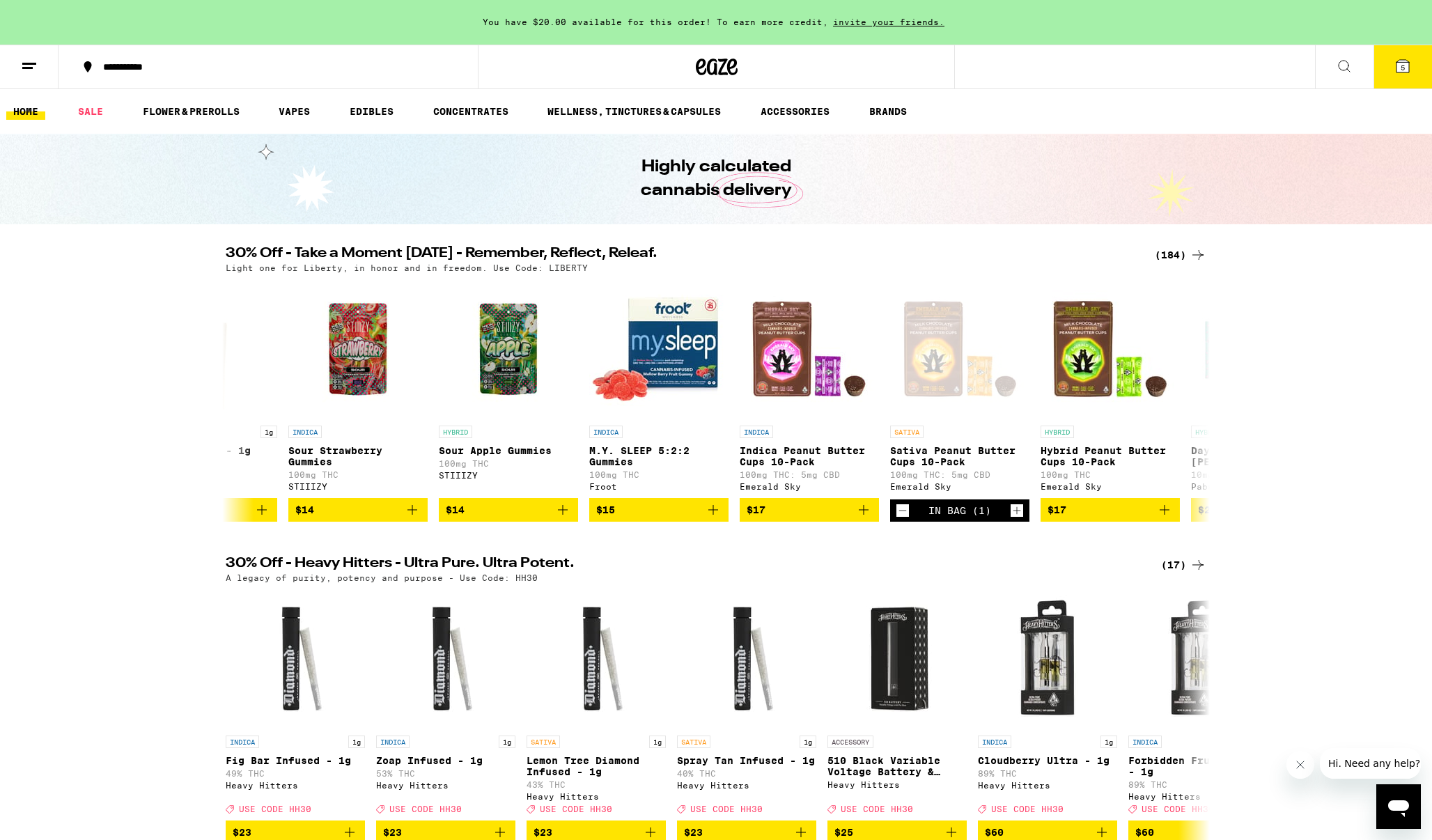
click at [1402, 64] on span "5" at bounding box center [1403, 67] width 4 height 9
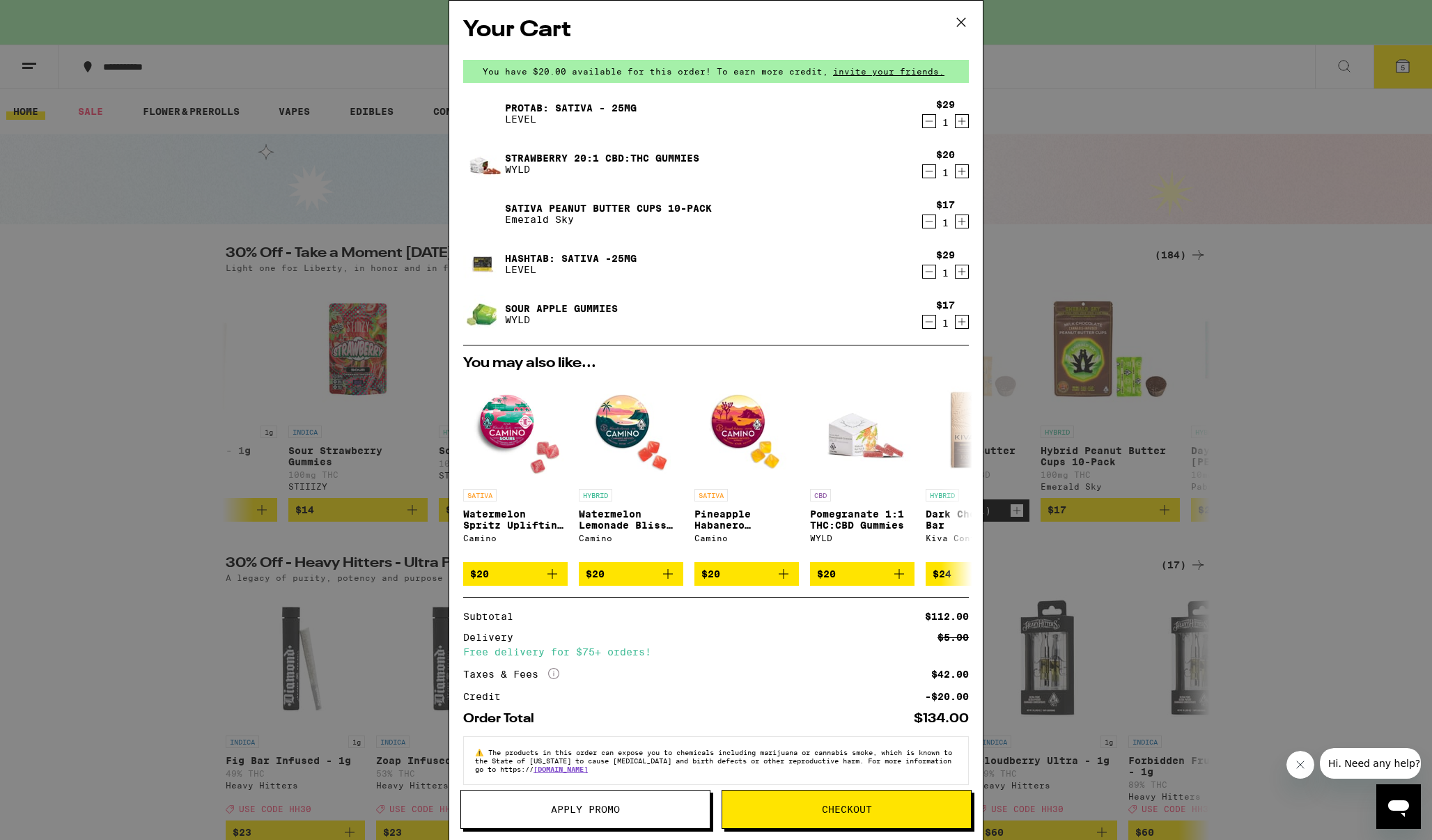
click at [927, 272] on icon "Decrement" at bounding box center [928, 272] width 12 height 17
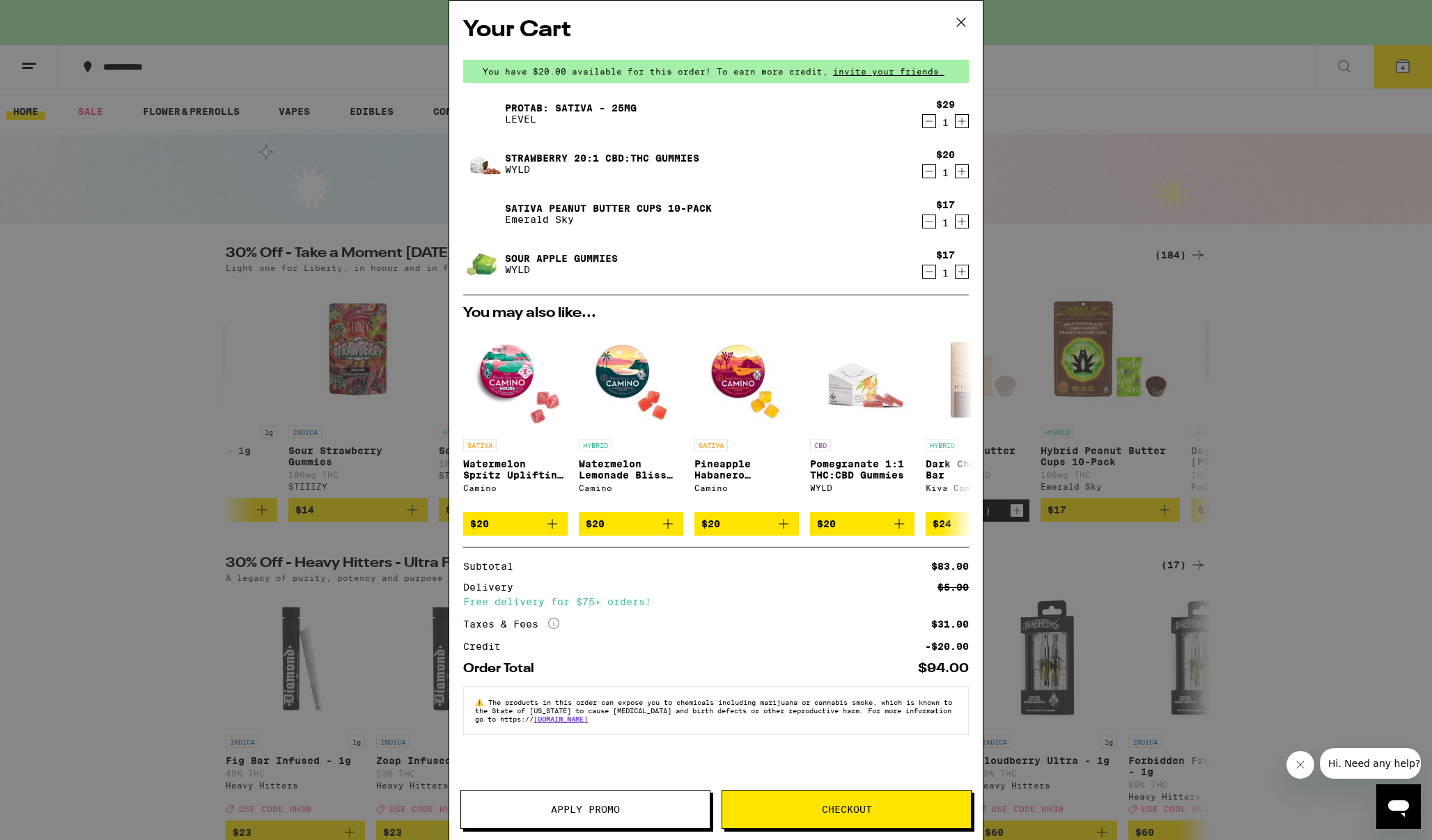
click at [842, 807] on span "Checkout" at bounding box center [847, 809] width 50 height 9
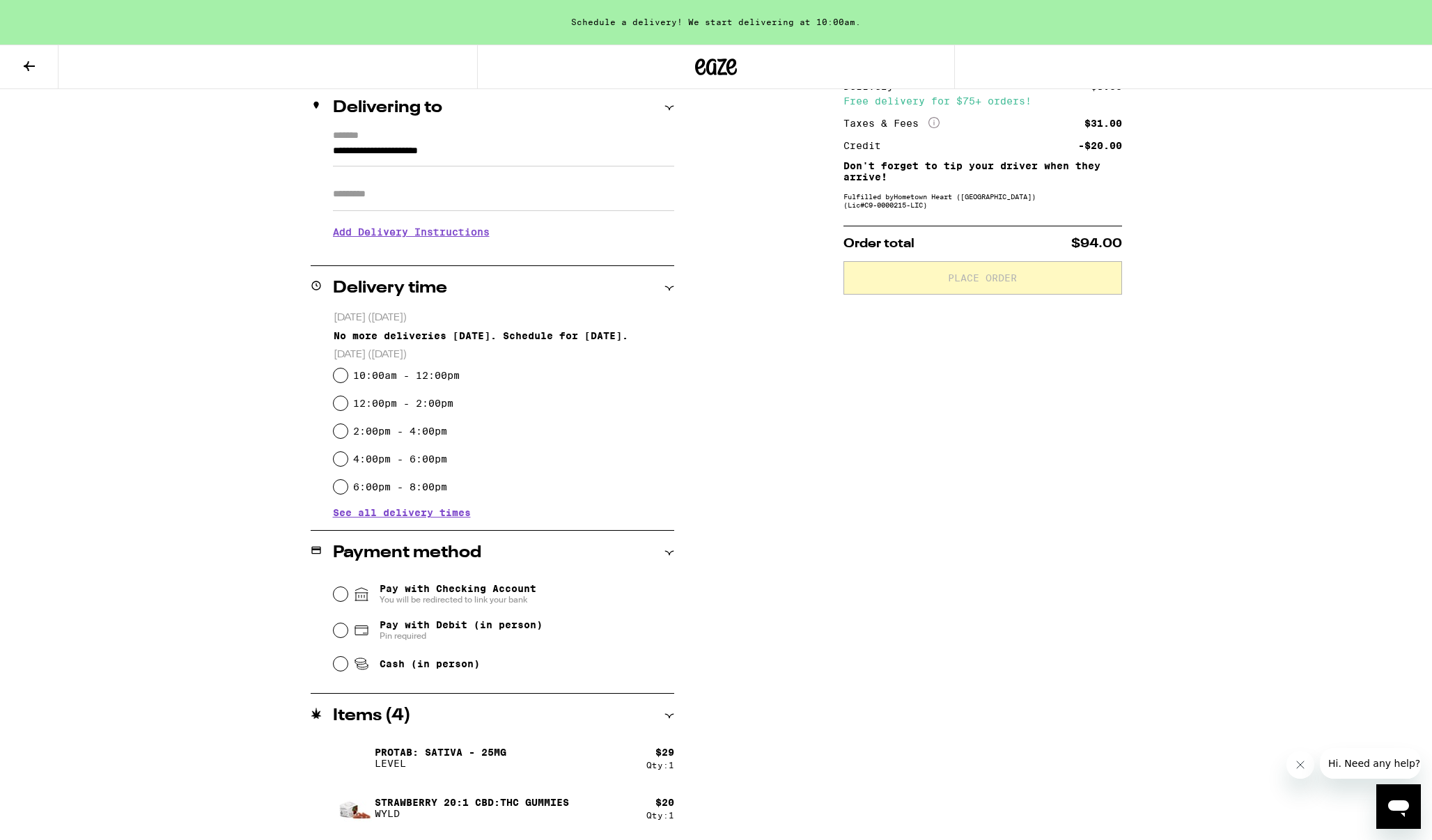
scroll to position [167, 0]
click at [367, 667] on icon at bounding box center [362, 664] width 17 height 17
click at [348, 667] on input "Cash (in person)" at bounding box center [340, 663] width 14 height 14
radio input "true"
click at [346, 438] on div "2:00pm - 4:00pm" at bounding box center [504, 430] width 341 height 27
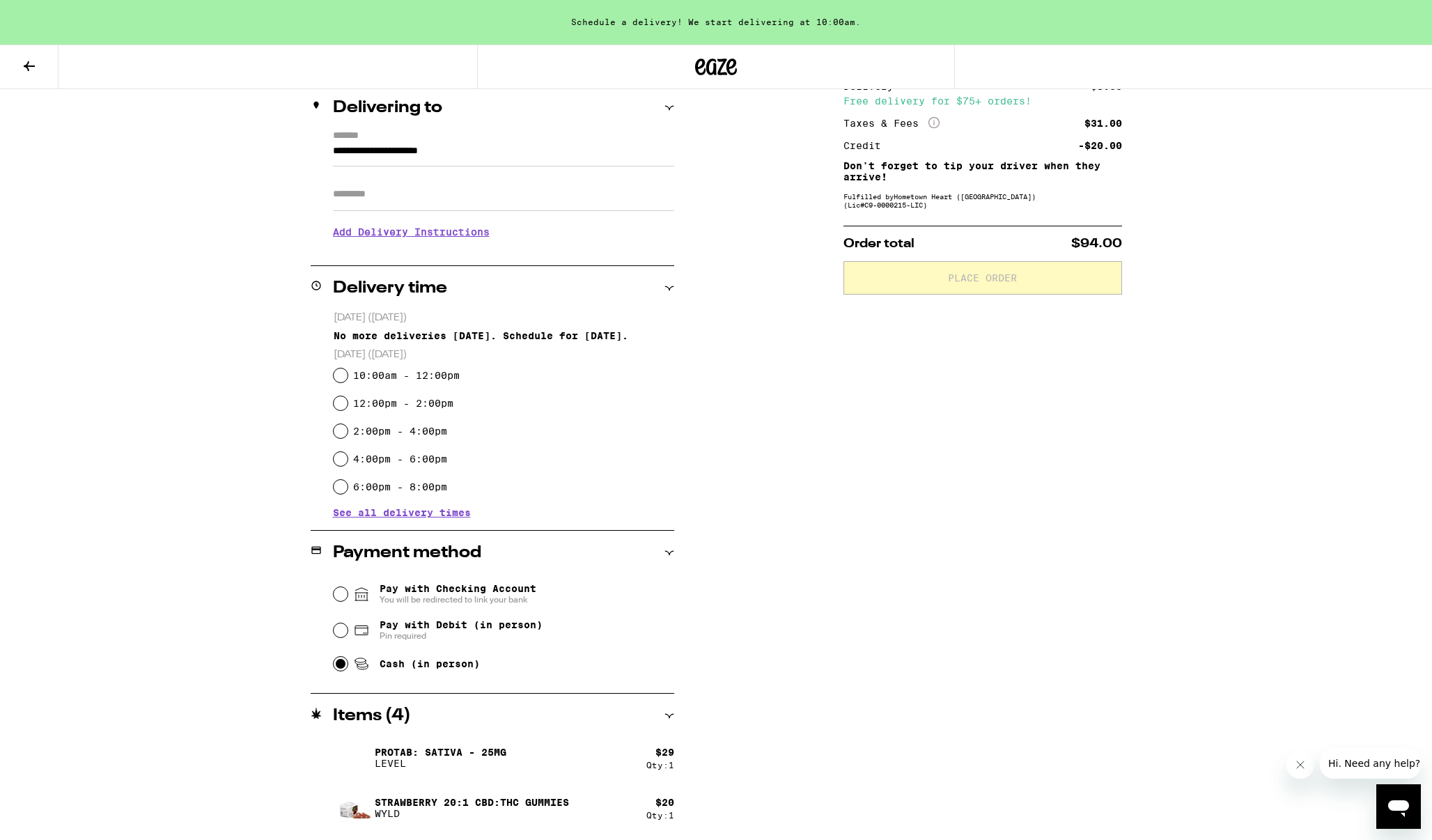
click at [341, 432] on input "2:00pm - 4:00pm" at bounding box center [340, 431] width 14 height 14
radio input "true"
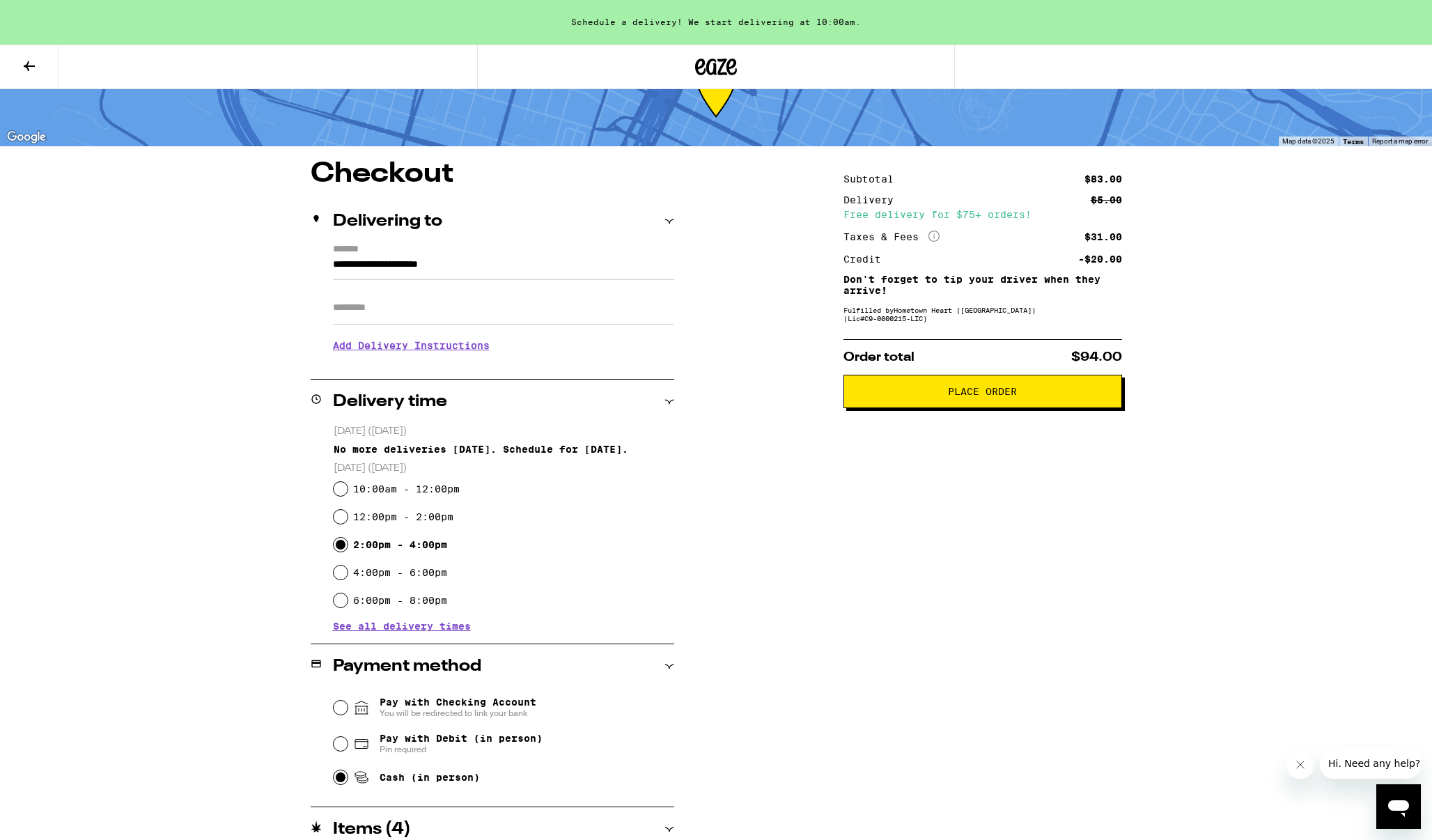
scroll to position [53, 0]
click at [976, 395] on span "Place Order" at bounding box center [982, 391] width 69 height 9
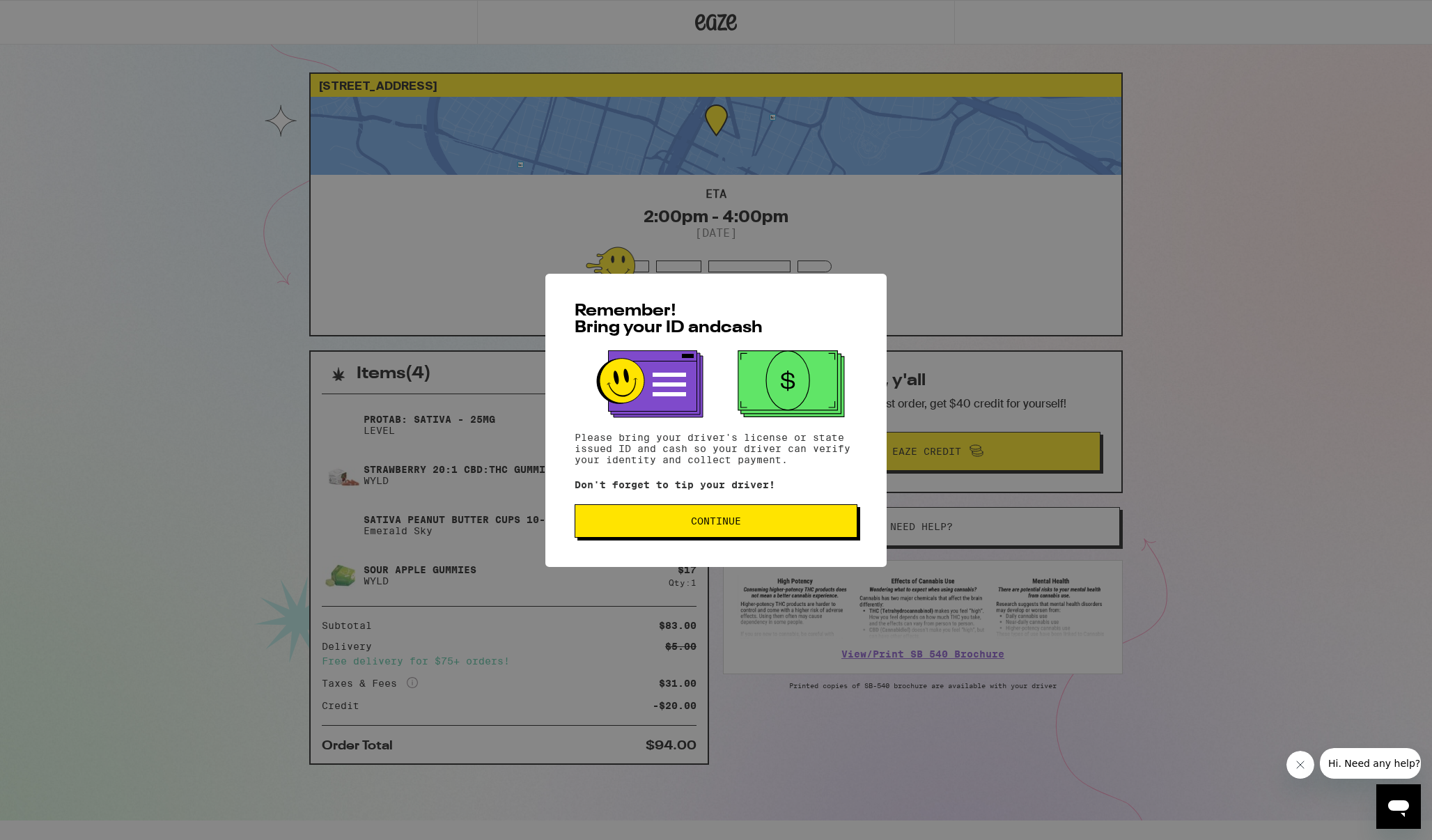
click at [730, 525] on span "Continue" at bounding box center [715, 521] width 50 height 9
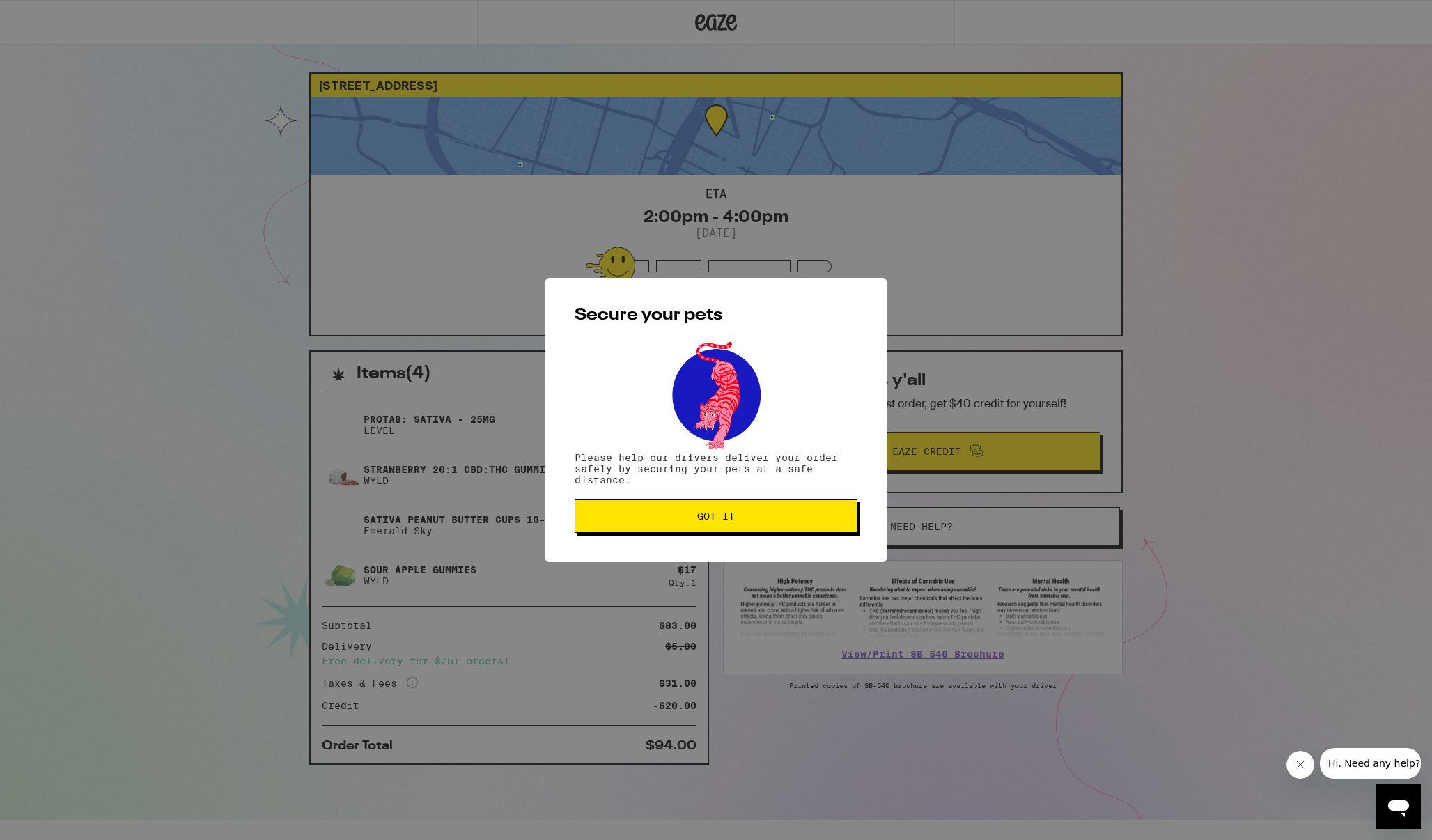
click at [730, 525] on button "Got it" at bounding box center [716, 515] width 283 height 33
